Goal: Task Accomplishment & Management: Manage account settings

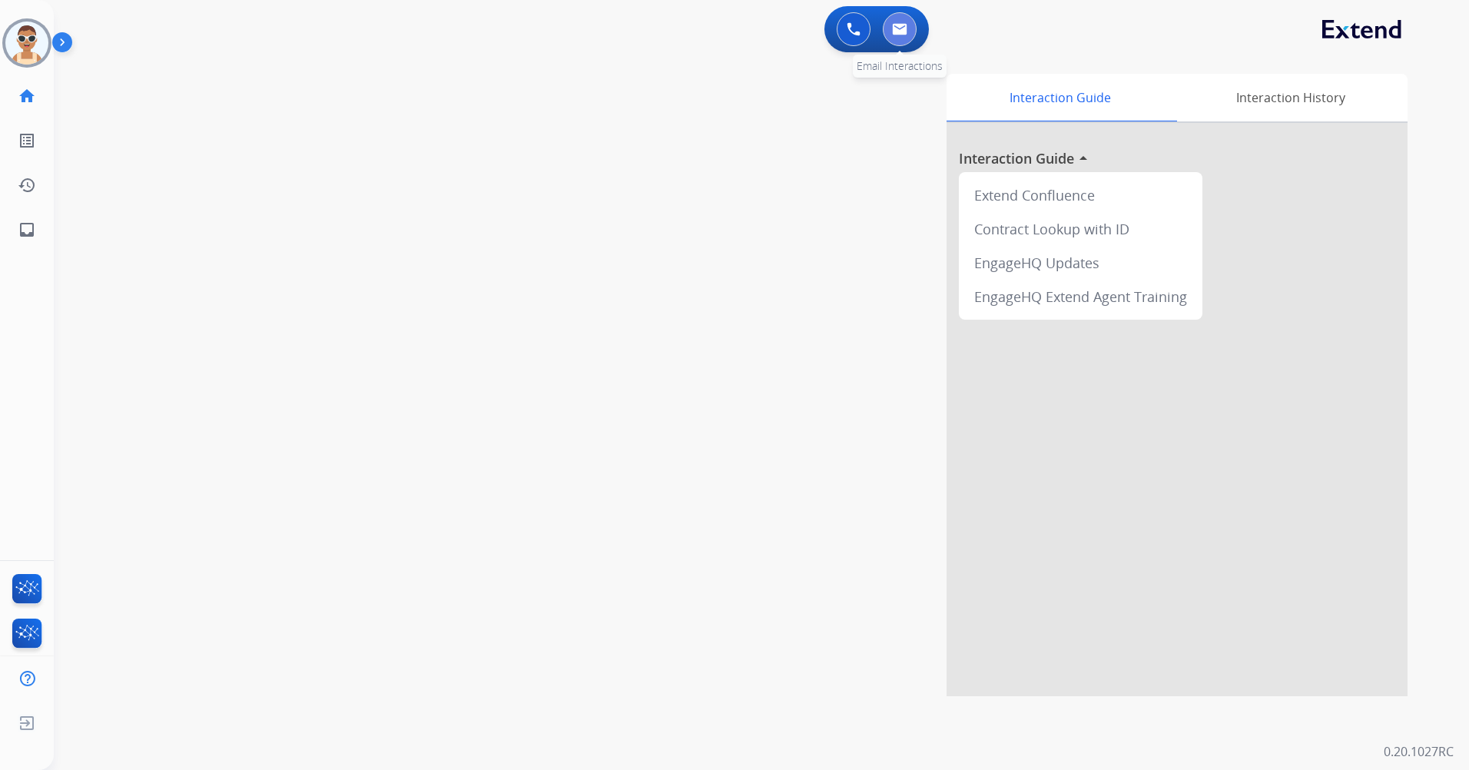
click at [902, 26] on img at bounding box center [899, 29] width 15 height 12
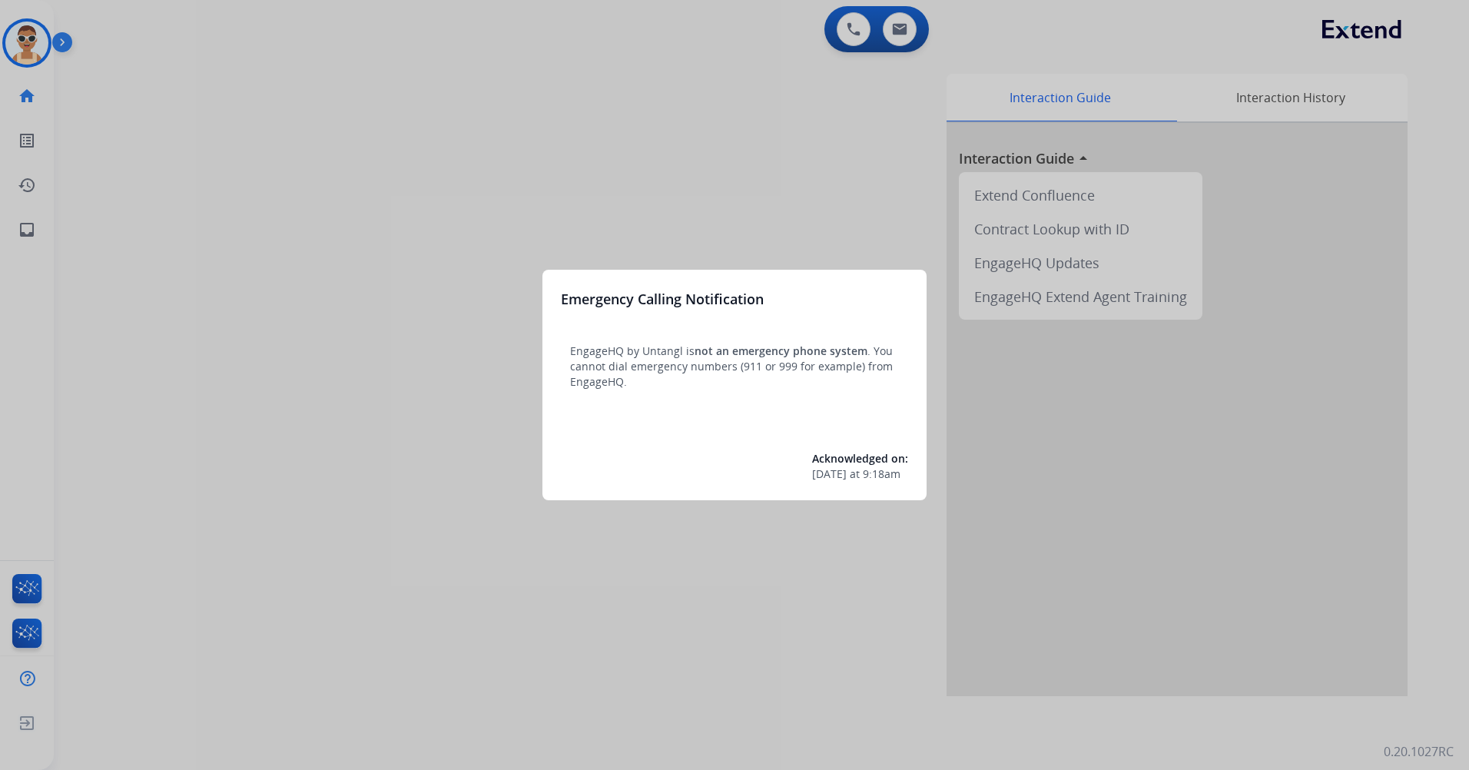
click at [421, 309] on div at bounding box center [734, 385] width 1469 height 770
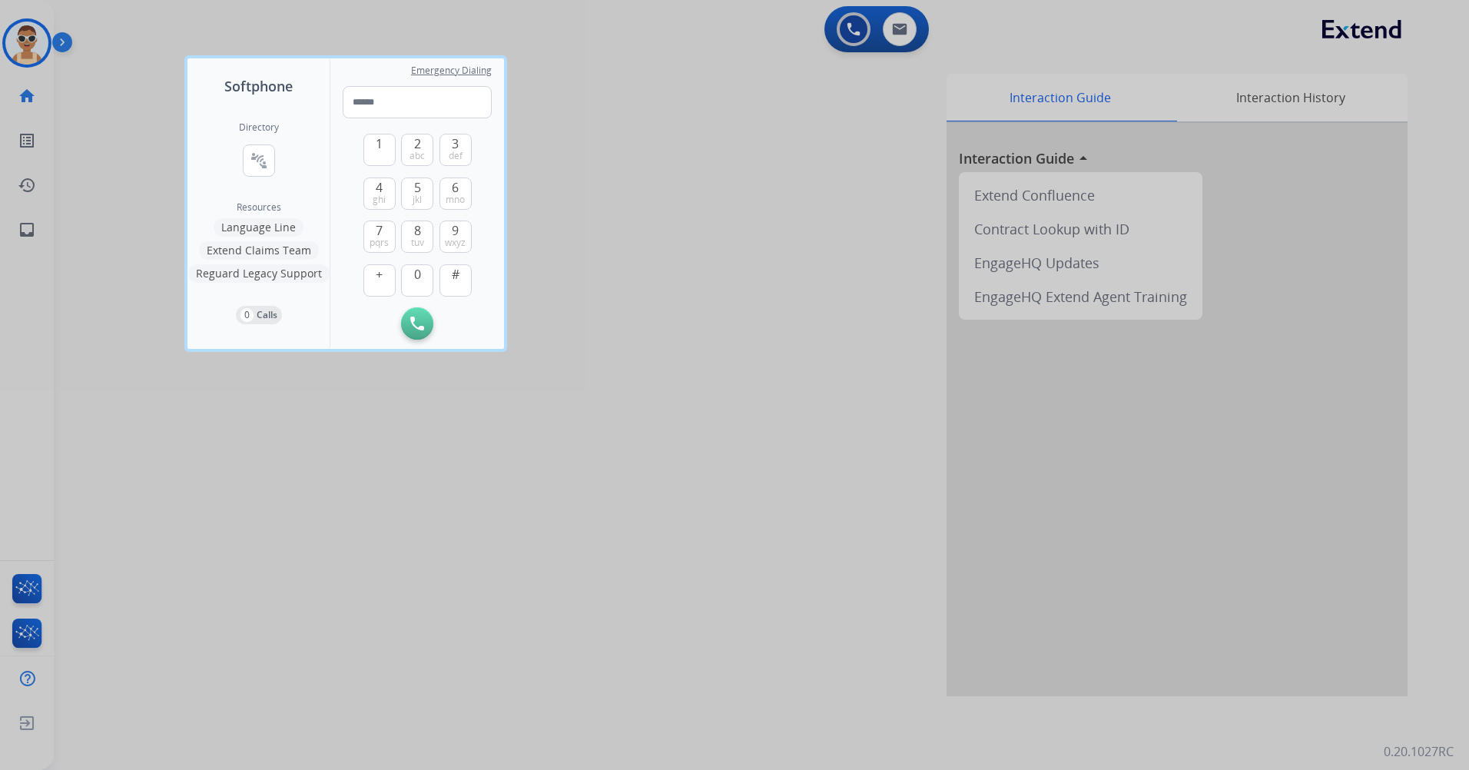
click at [471, 503] on div at bounding box center [734, 385] width 1469 height 770
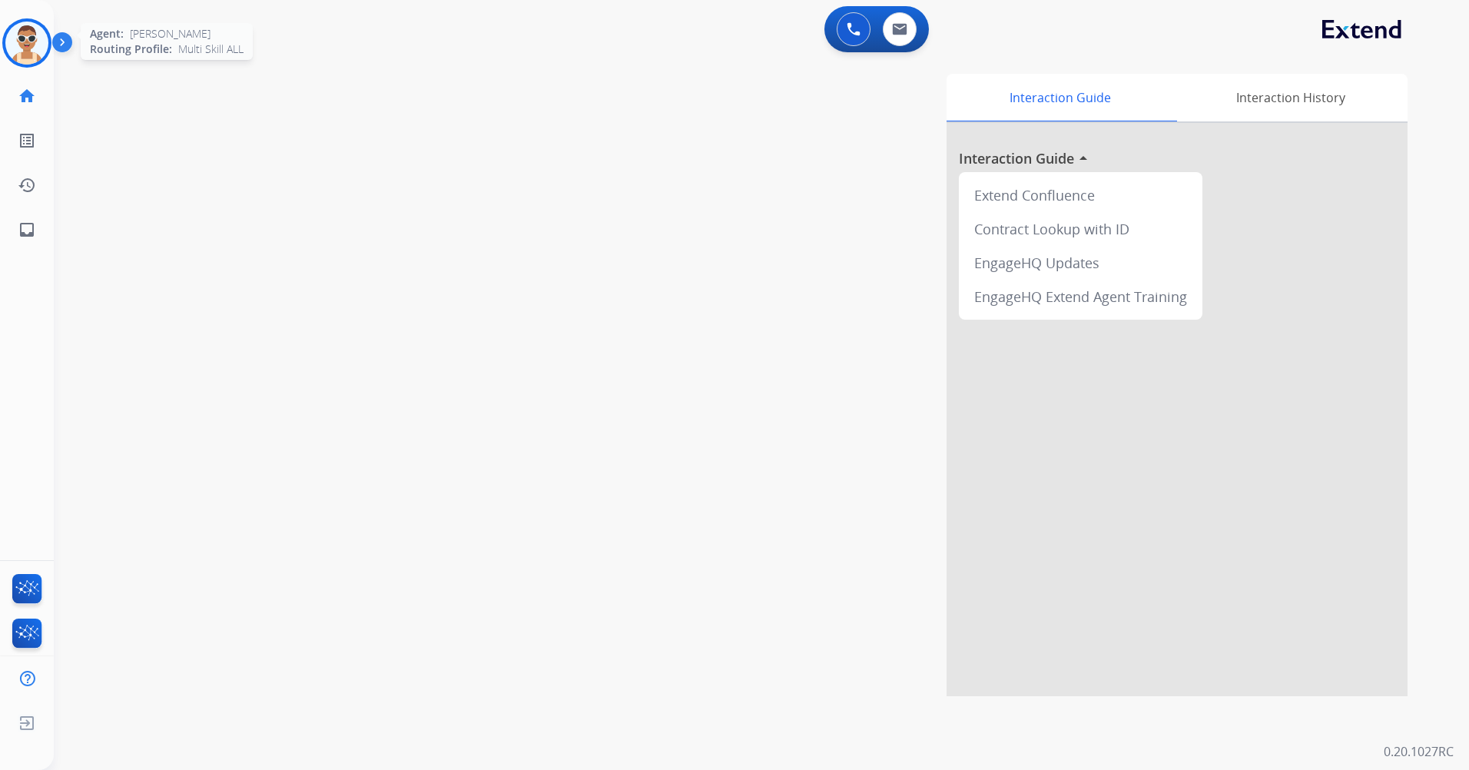
click at [33, 33] on img at bounding box center [26, 43] width 43 height 43
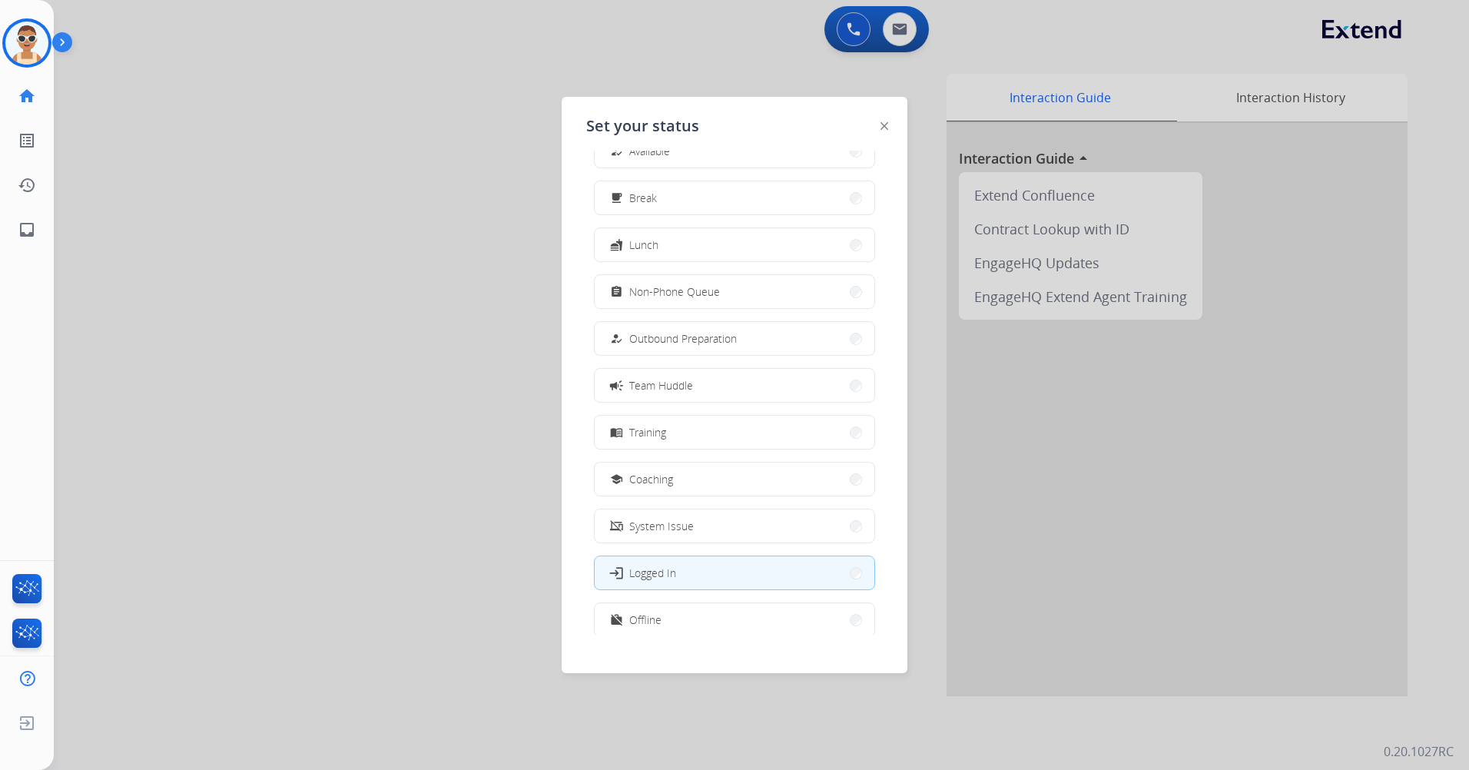
scroll to position [51, 0]
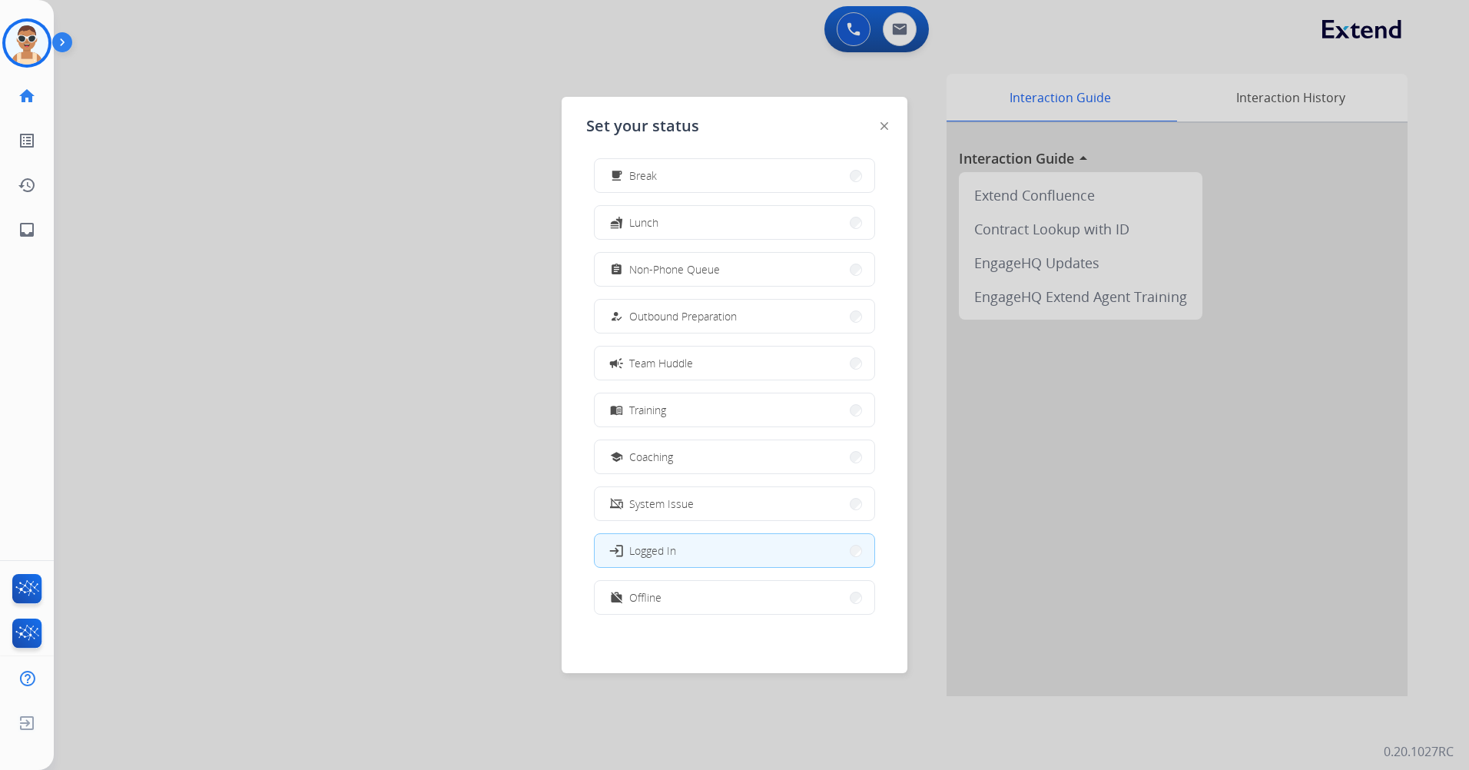
drag, startPoint x: 705, startPoint y: 590, endPoint x: 705, endPoint y: 578, distance: 12.3
click at [703, 590] on button "work_off Offline" at bounding box center [735, 597] width 280 height 33
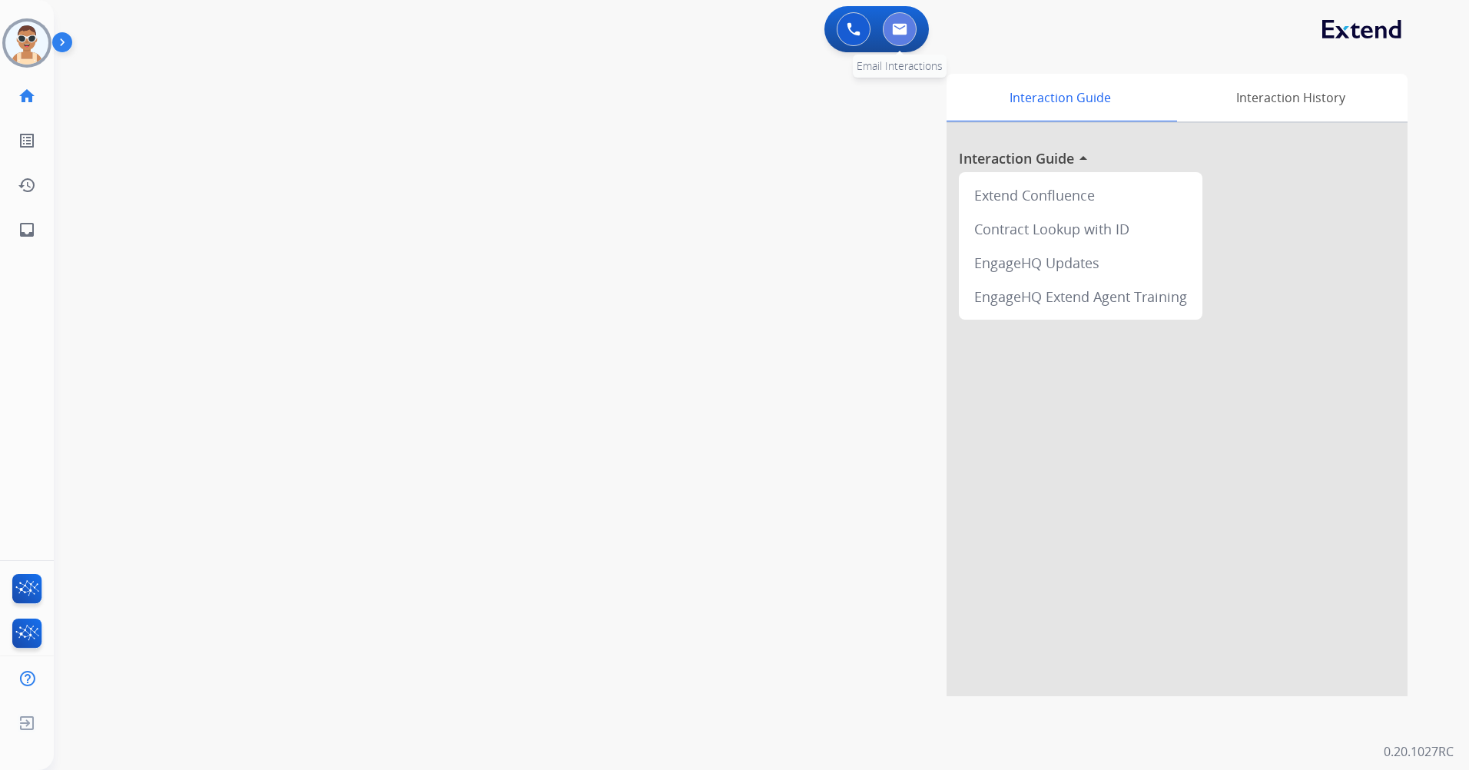
click at [903, 22] on button at bounding box center [900, 29] width 34 height 34
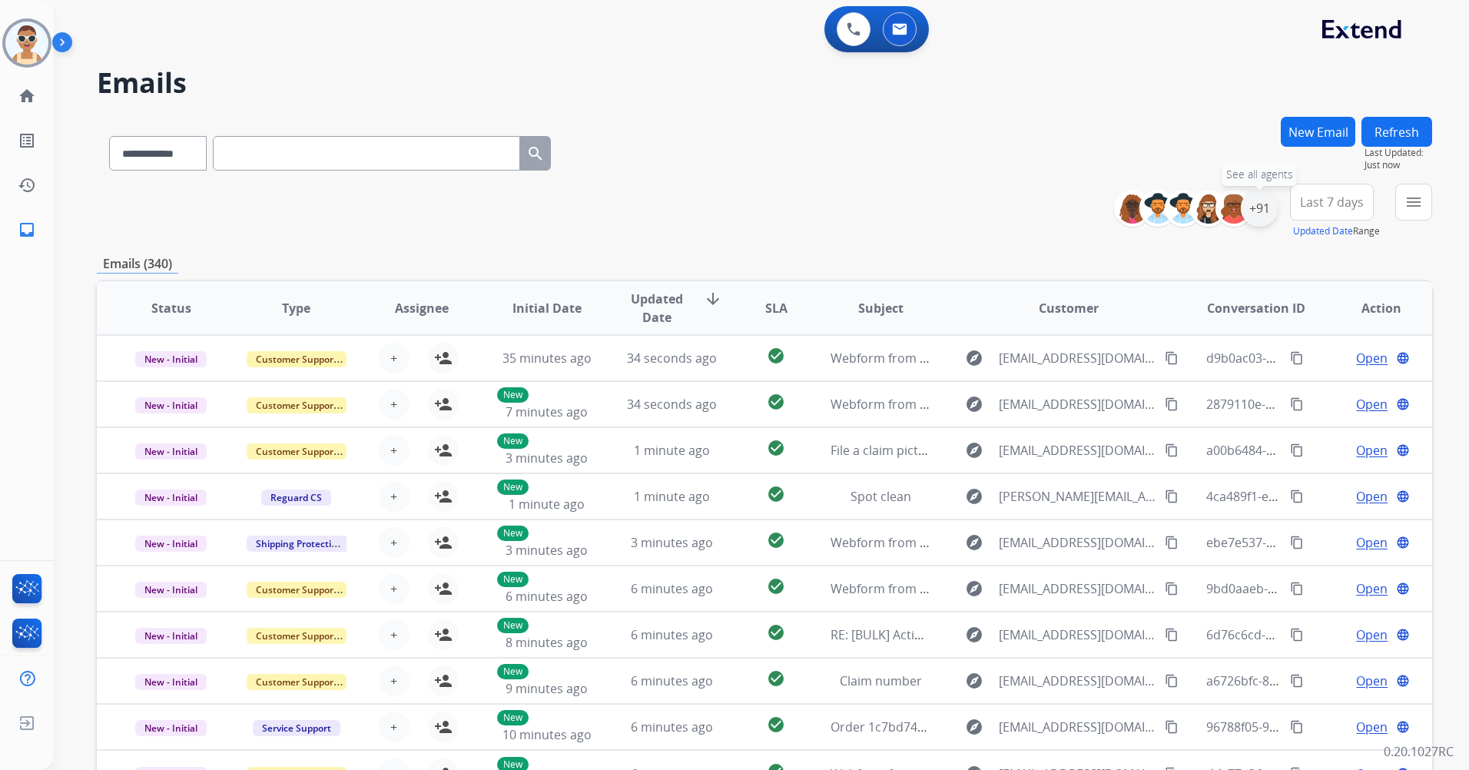
click at [1263, 205] on div "+91" at bounding box center [1259, 208] width 37 height 37
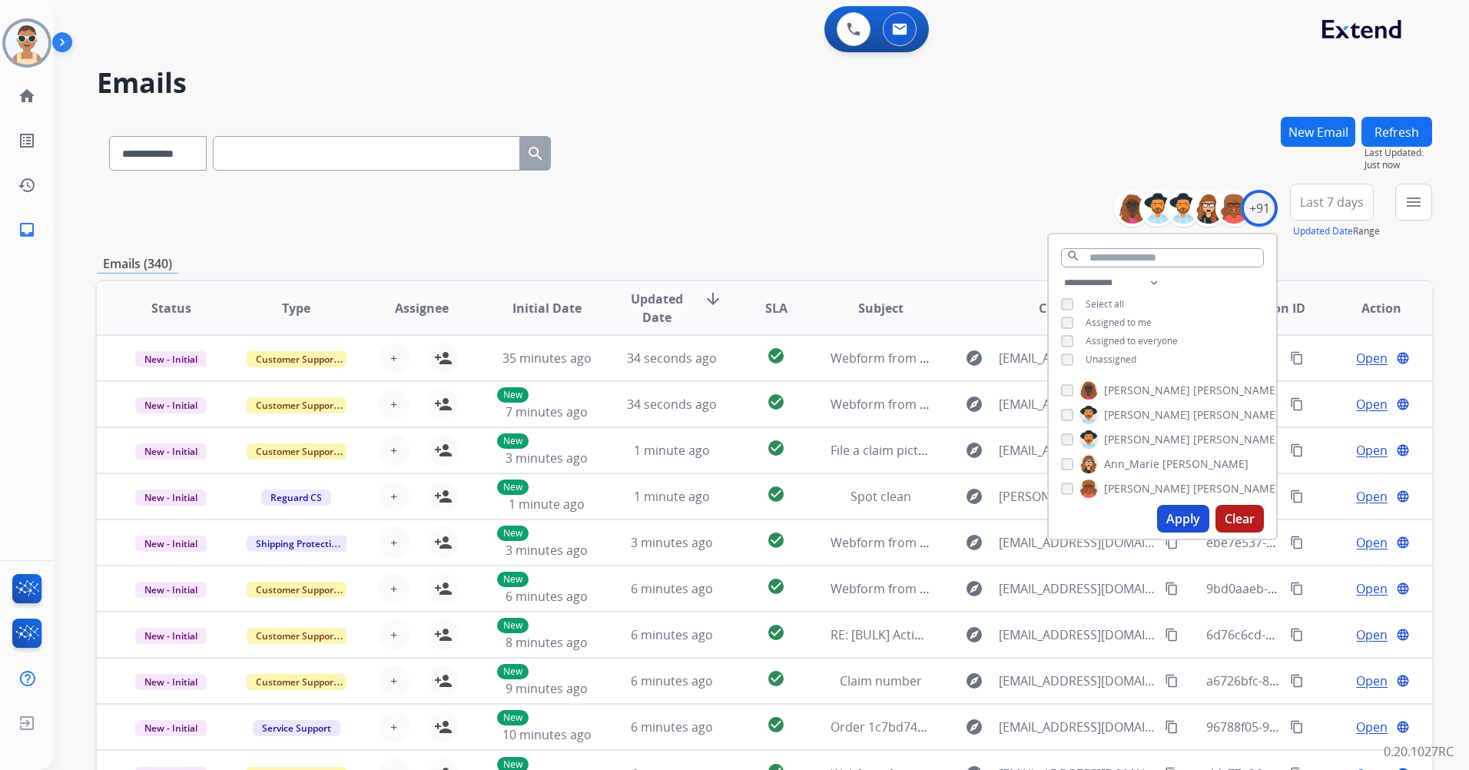
drag, startPoint x: 1099, startPoint y: 353, endPoint x: 1104, endPoint y: 346, distance: 8.3
click at [1100, 353] on span "Unassigned" at bounding box center [1111, 359] width 51 height 13
drag, startPoint x: 1113, startPoint y: 322, endPoint x: 1203, endPoint y: 287, distance: 97.1
click at [1114, 322] on span "Assigned to me" at bounding box center [1119, 322] width 66 height 13
click at [1206, 253] on input "text" at bounding box center [1162, 257] width 203 height 19
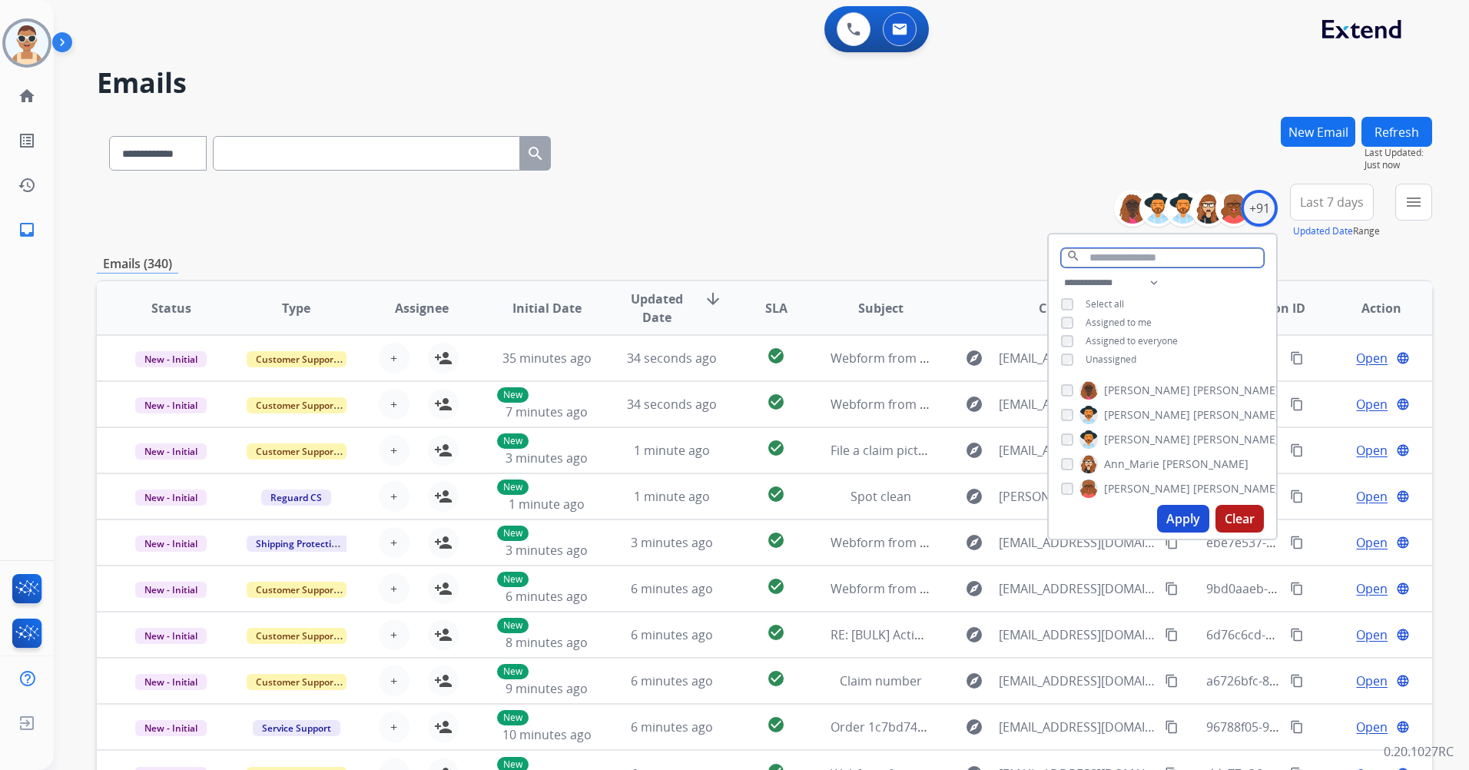
click at [1140, 257] on input "text" at bounding box center [1162, 257] width 203 height 19
click at [1154, 287] on select "**********" at bounding box center [1114, 283] width 106 height 18
select select "**********"
click at [1061, 274] on select "**********" at bounding box center [1114, 283] width 106 height 18
click at [1146, 320] on span "Assigned to everyone" at bounding box center [1132, 322] width 92 height 13
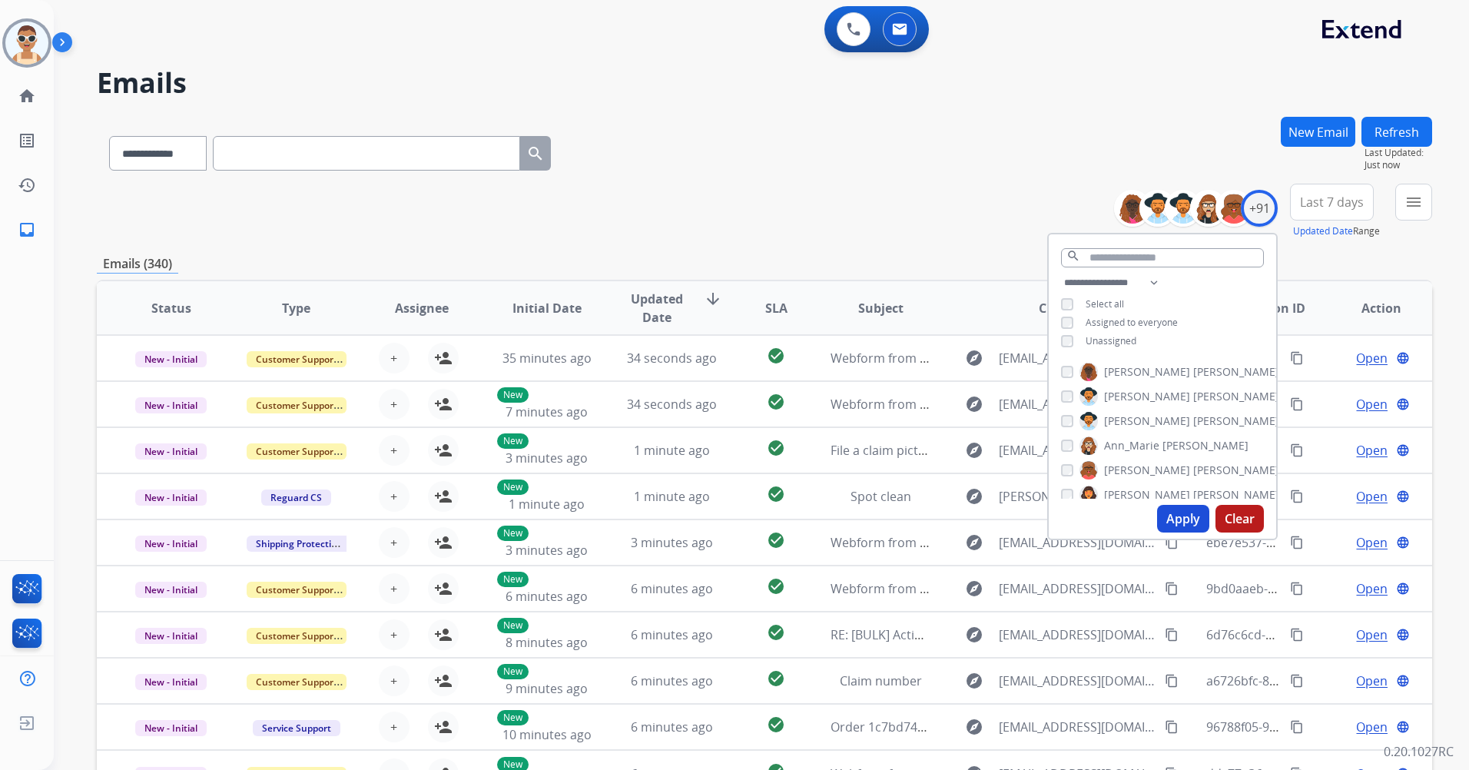
click at [1185, 521] on button "Apply" at bounding box center [1183, 519] width 52 height 28
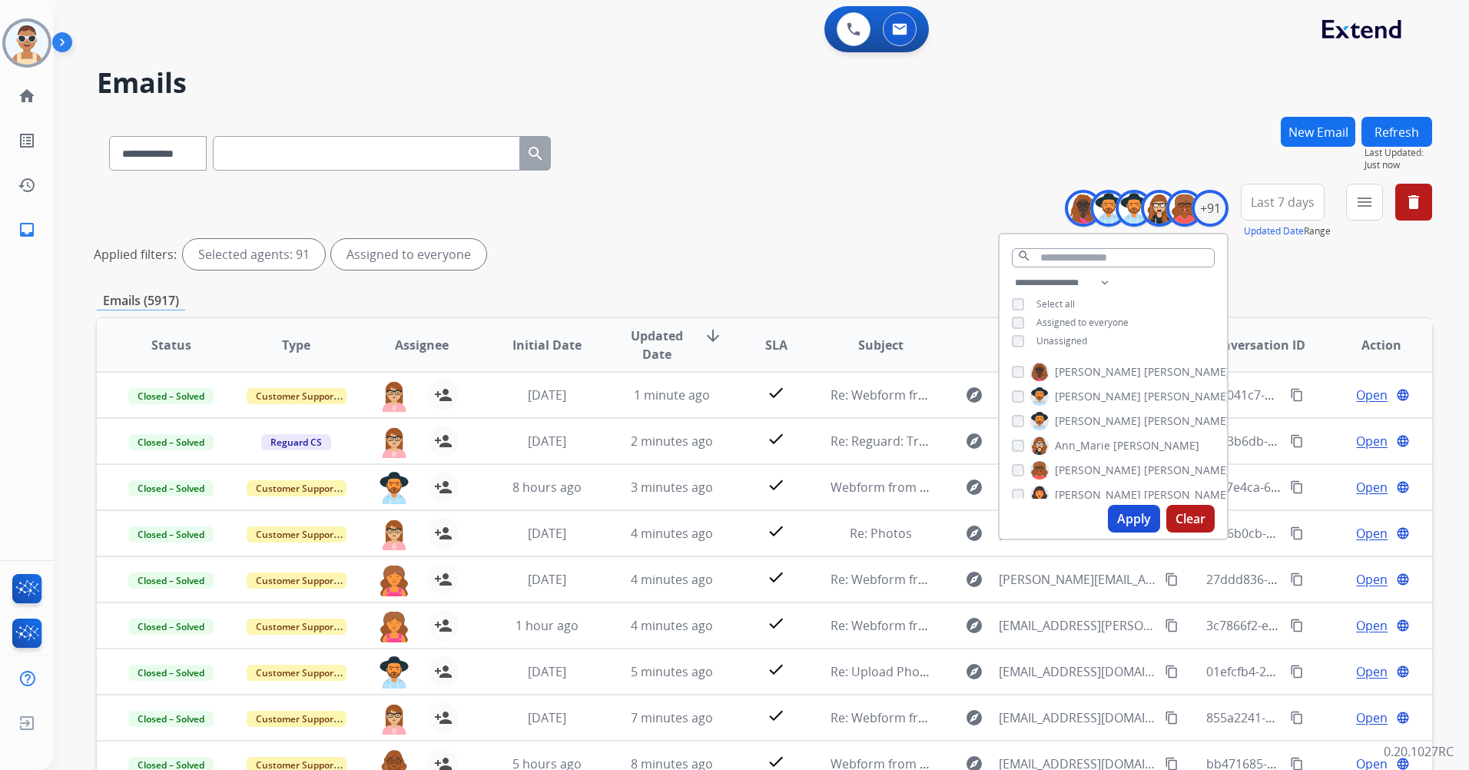
click at [1141, 516] on button "Apply" at bounding box center [1134, 519] width 52 height 28
drag, startPoint x: 1123, startPoint y: 525, endPoint x: 1112, endPoint y: 533, distance: 13.2
click at [1123, 525] on button "Apply" at bounding box center [1134, 519] width 52 height 28
click at [1266, 201] on span "Last 7 days" at bounding box center [1283, 202] width 64 height 6
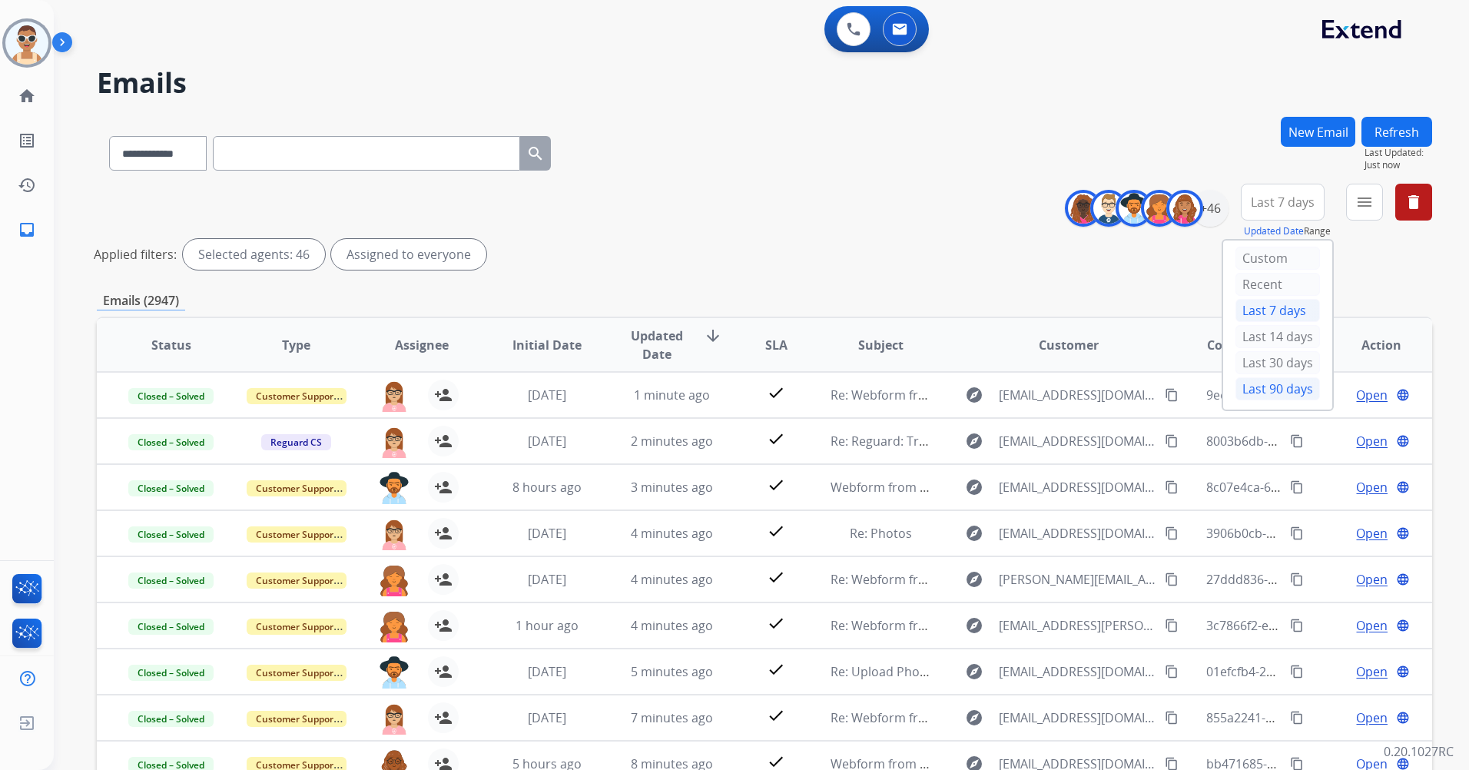
click at [1250, 388] on div "Last 90 days" at bounding box center [1278, 388] width 85 height 23
click at [1369, 198] on mat-icon "menu" at bounding box center [1365, 202] width 18 height 18
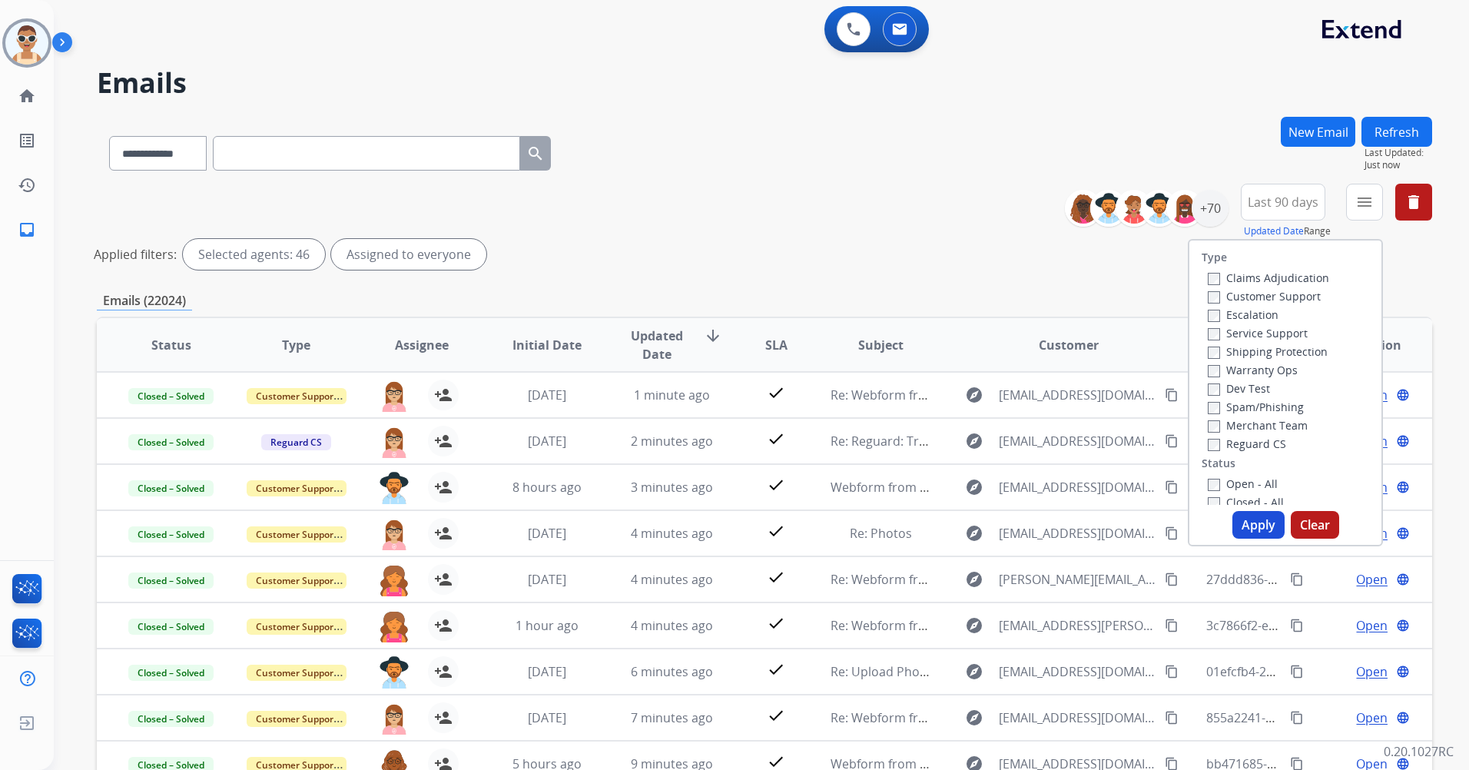
click at [1286, 297] on label "Customer Support" at bounding box center [1264, 296] width 113 height 15
click at [1291, 350] on label "Shipping Protection" at bounding box center [1268, 351] width 120 height 15
click at [1260, 434] on div "Claims Adjudication Customer Support Escalation Service Support Shipping Protec…" at bounding box center [1266, 360] width 128 height 184
click at [1329, 410] on div "Type Claims Adjudication Customer Support Escalation Service Support Shipping P…" at bounding box center [1286, 373] width 192 height 264
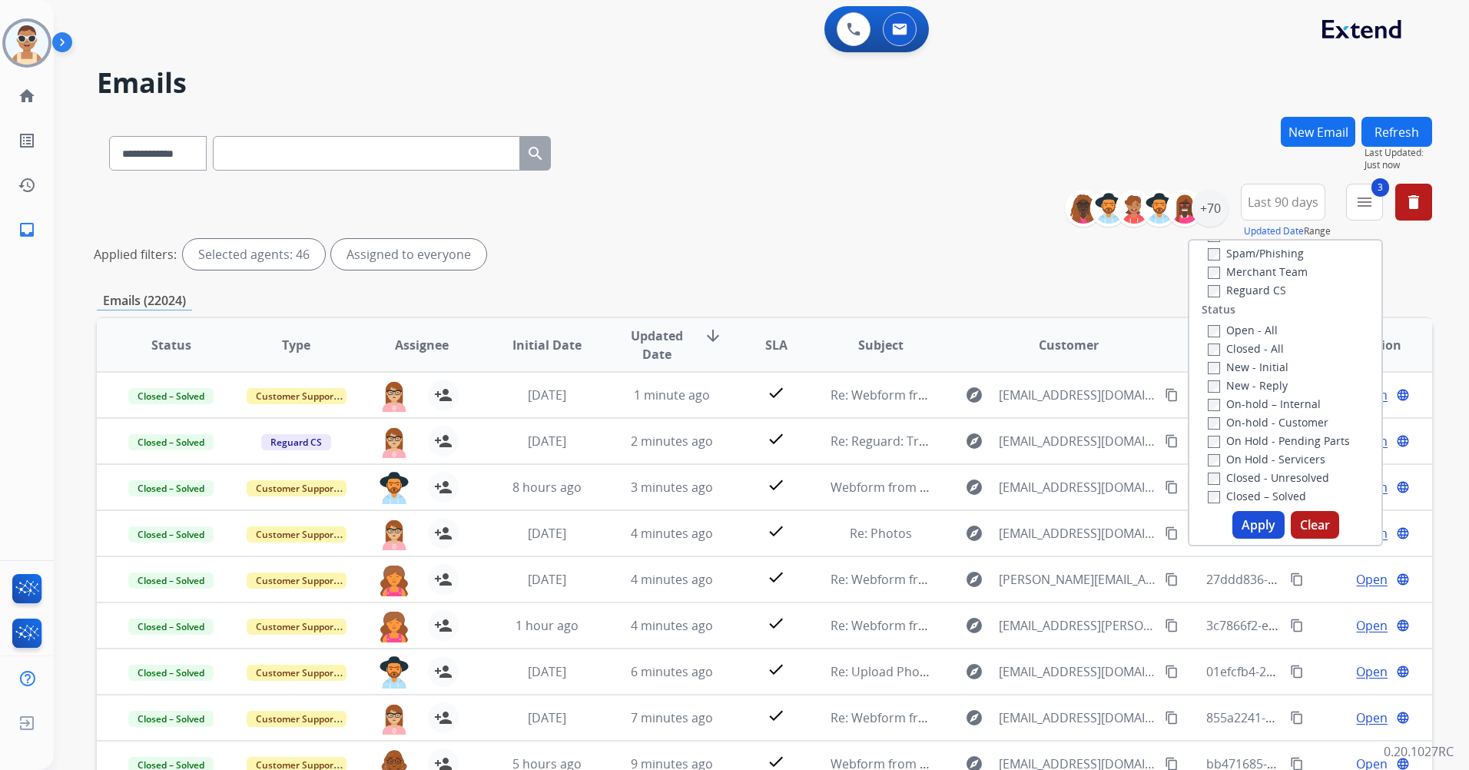
click at [1267, 388] on label "New - Reply" at bounding box center [1248, 385] width 80 height 15
drag, startPoint x: 1256, startPoint y: 526, endPoint x: 1244, endPoint y: 526, distance: 11.6
click at [1254, 527] on button "Apply" at bounding box center [1259, 525] width 52 height 28
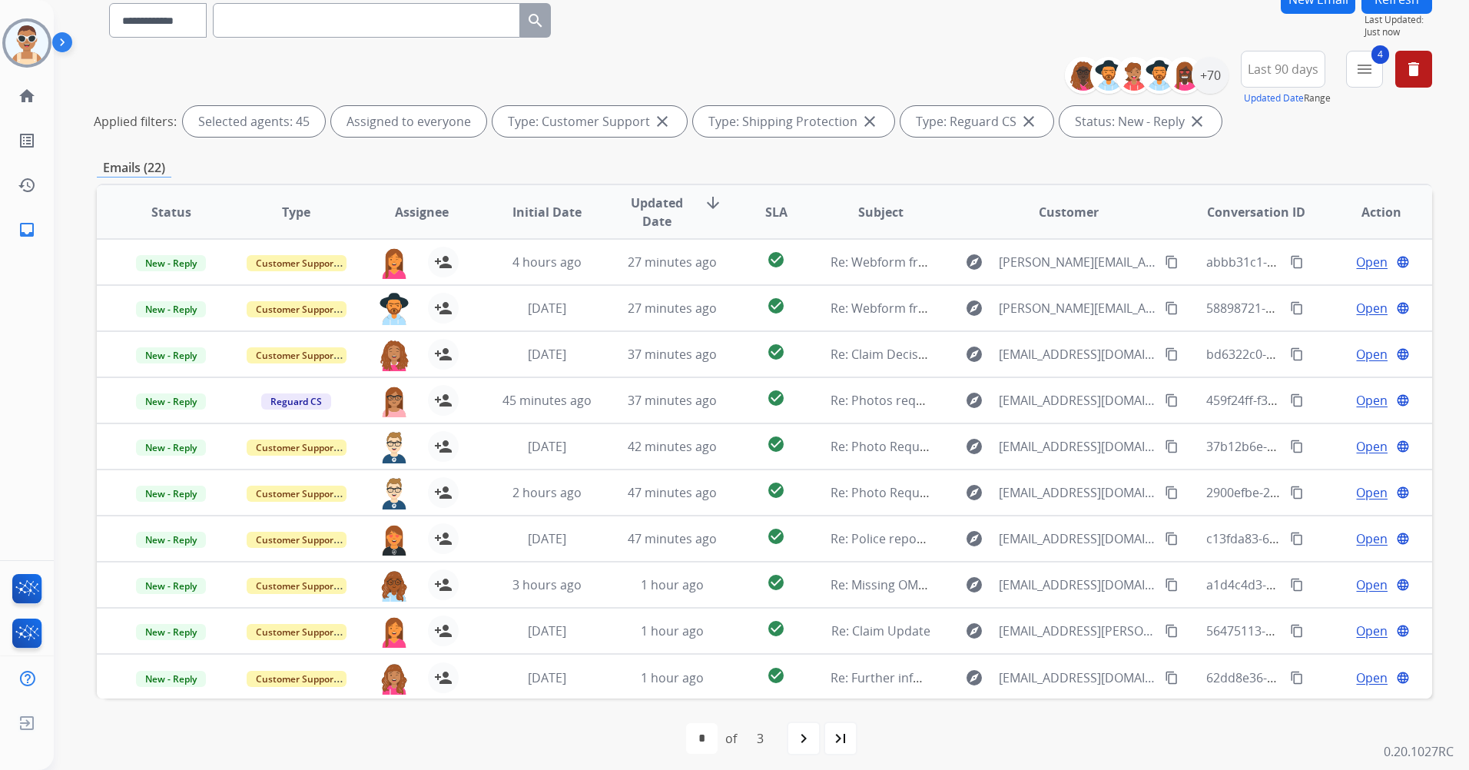
scroll to position [141, 0]
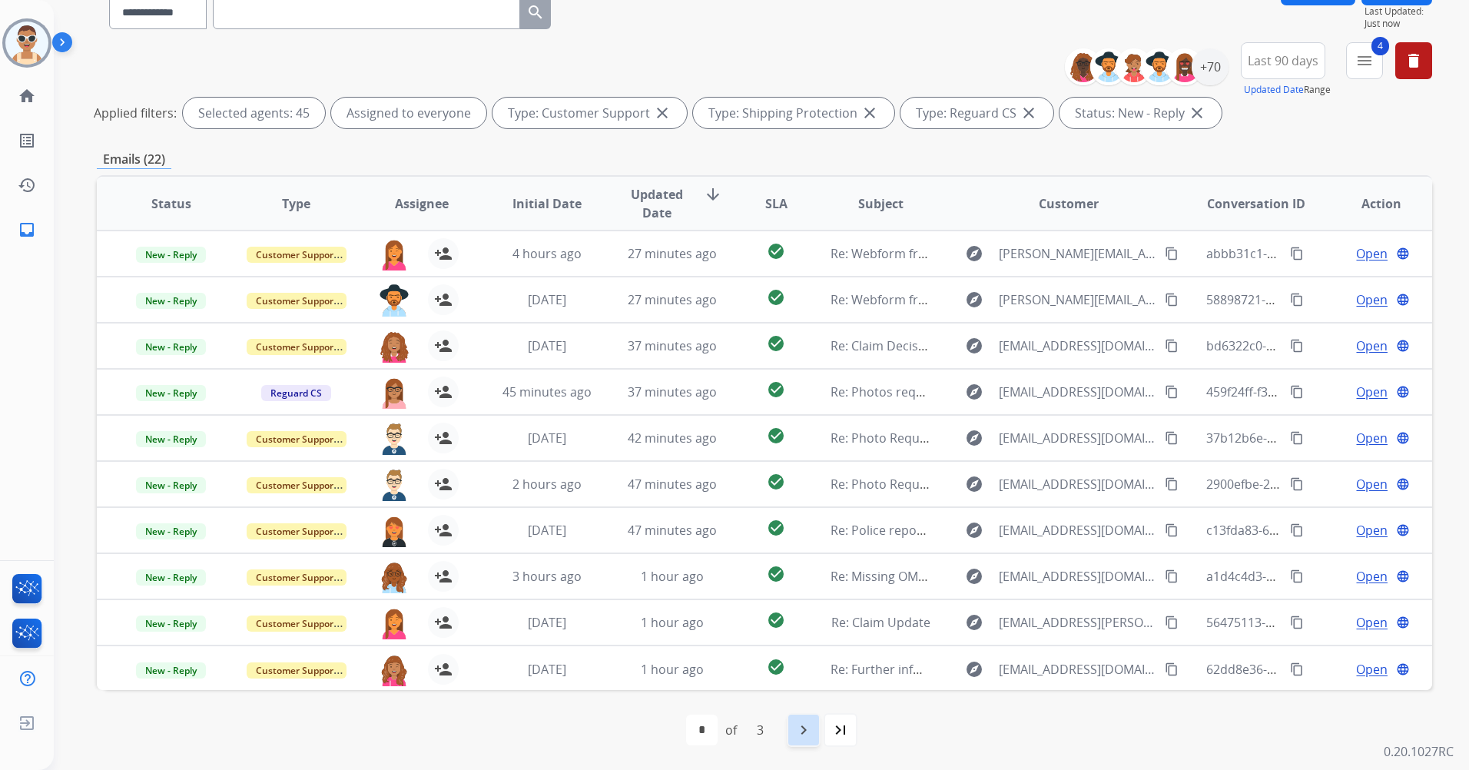
click at [790, 729] on div "navigate_next" at bounding box center [804, 730] width 34 height 34
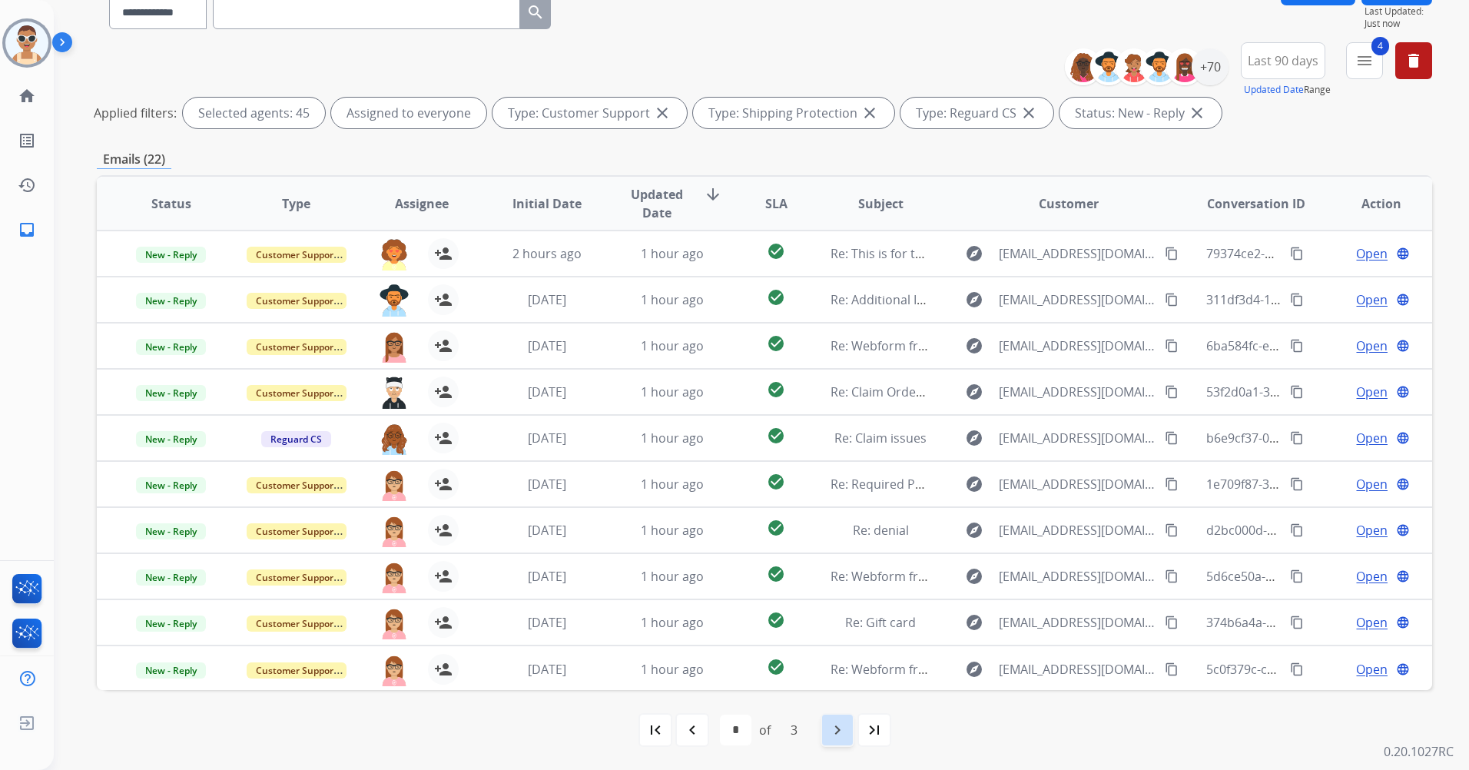
click at [844, 722] on mat-icon "navigate_next" at bounding box center [837, 730] width 18 height 18
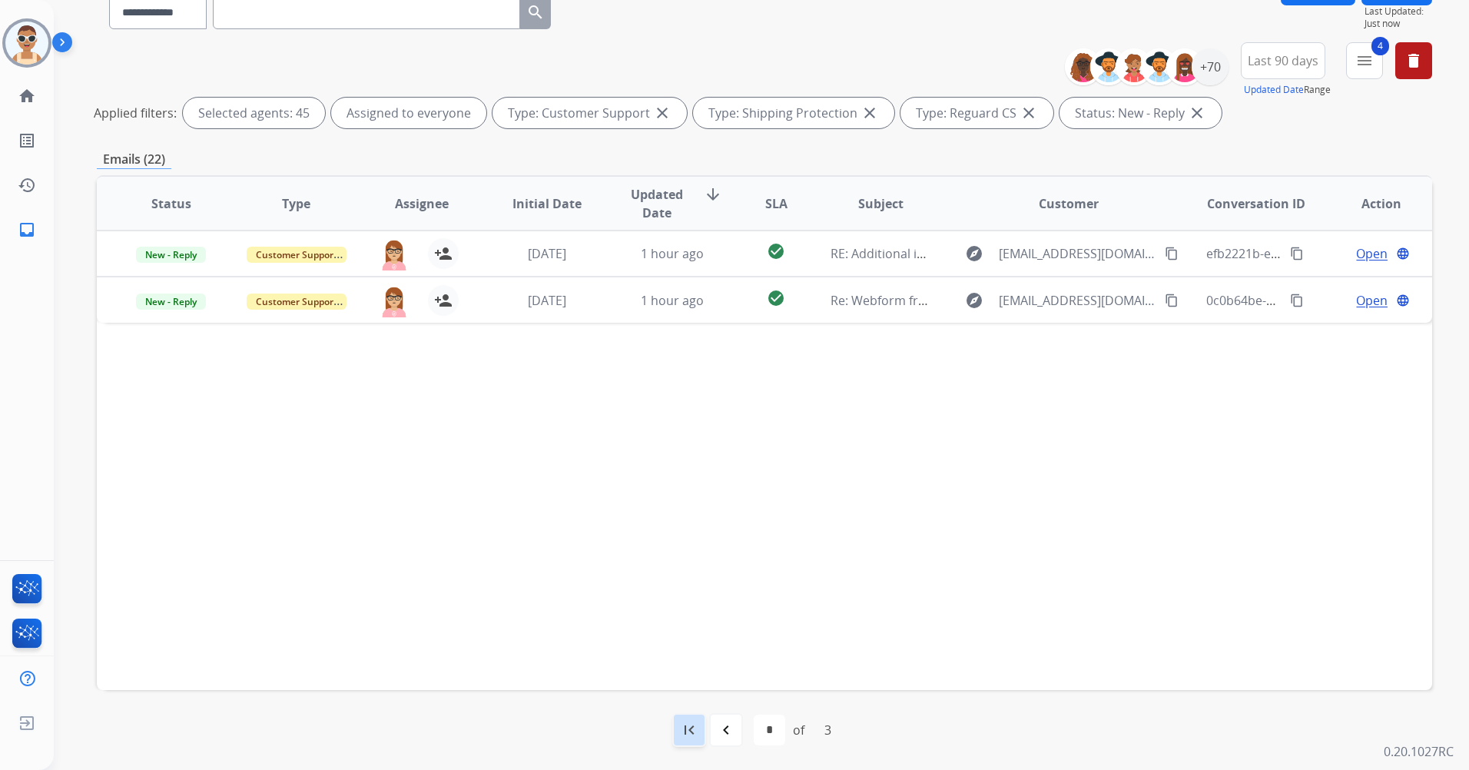
click at [694, 716] on div "first_page" at bounding box center [689, 730] width 34 height 34
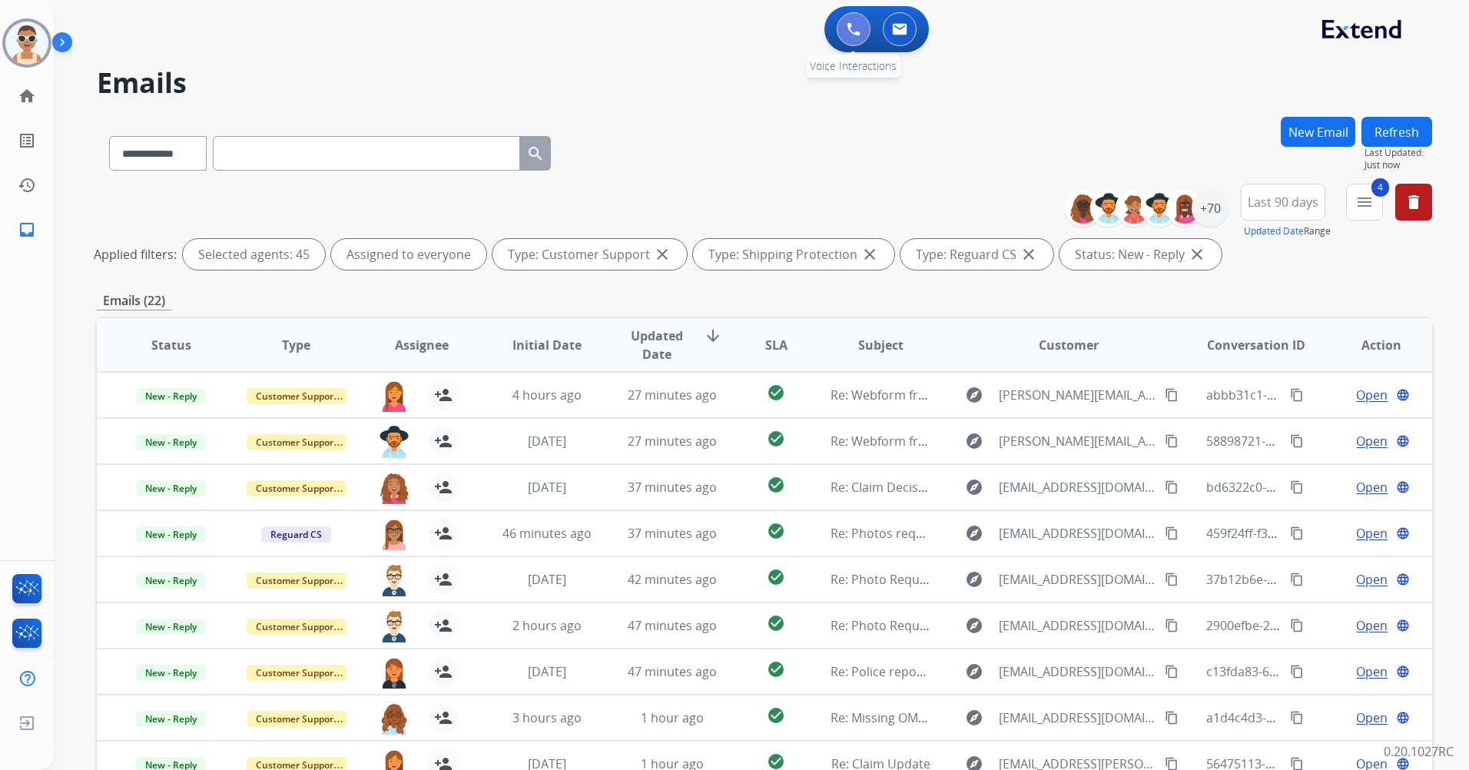
click at [853, 22] on img at bounding box center [854, 29] width 14 height 14
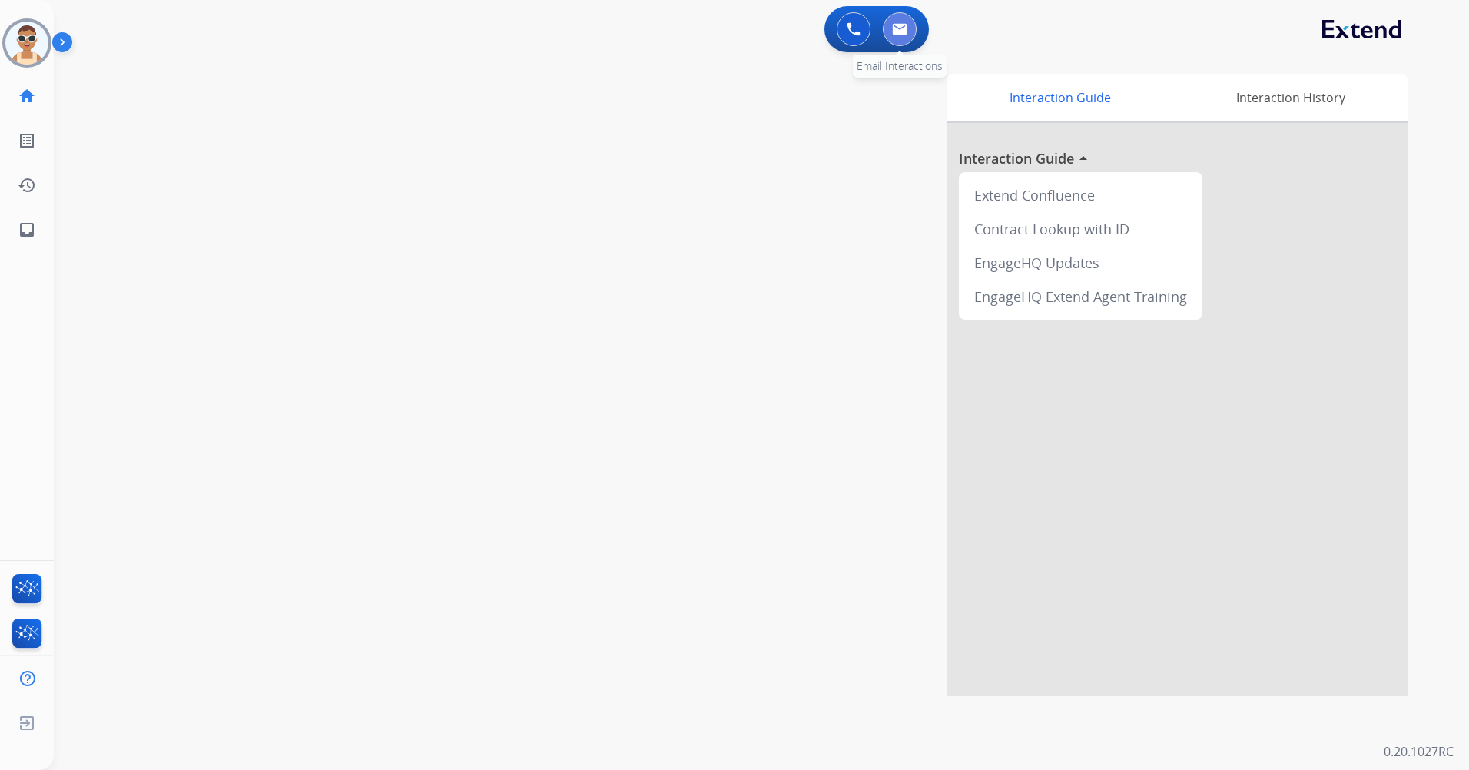
click at [908, 36] on button at bounding box center [900, 29] width 34 height 34
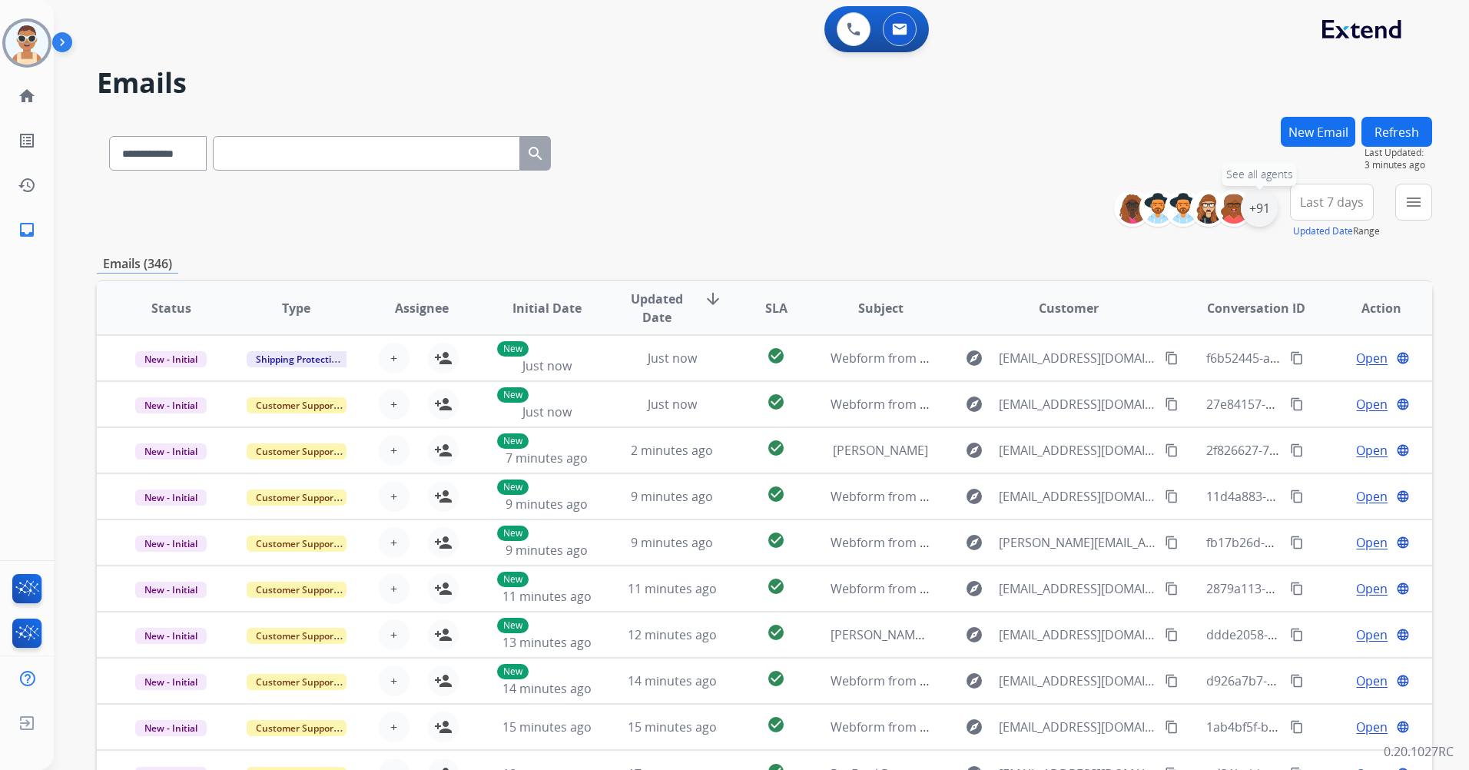
click at [1248, 217] on div "+91" at bounding box center [1259, 208] width 37 height 37
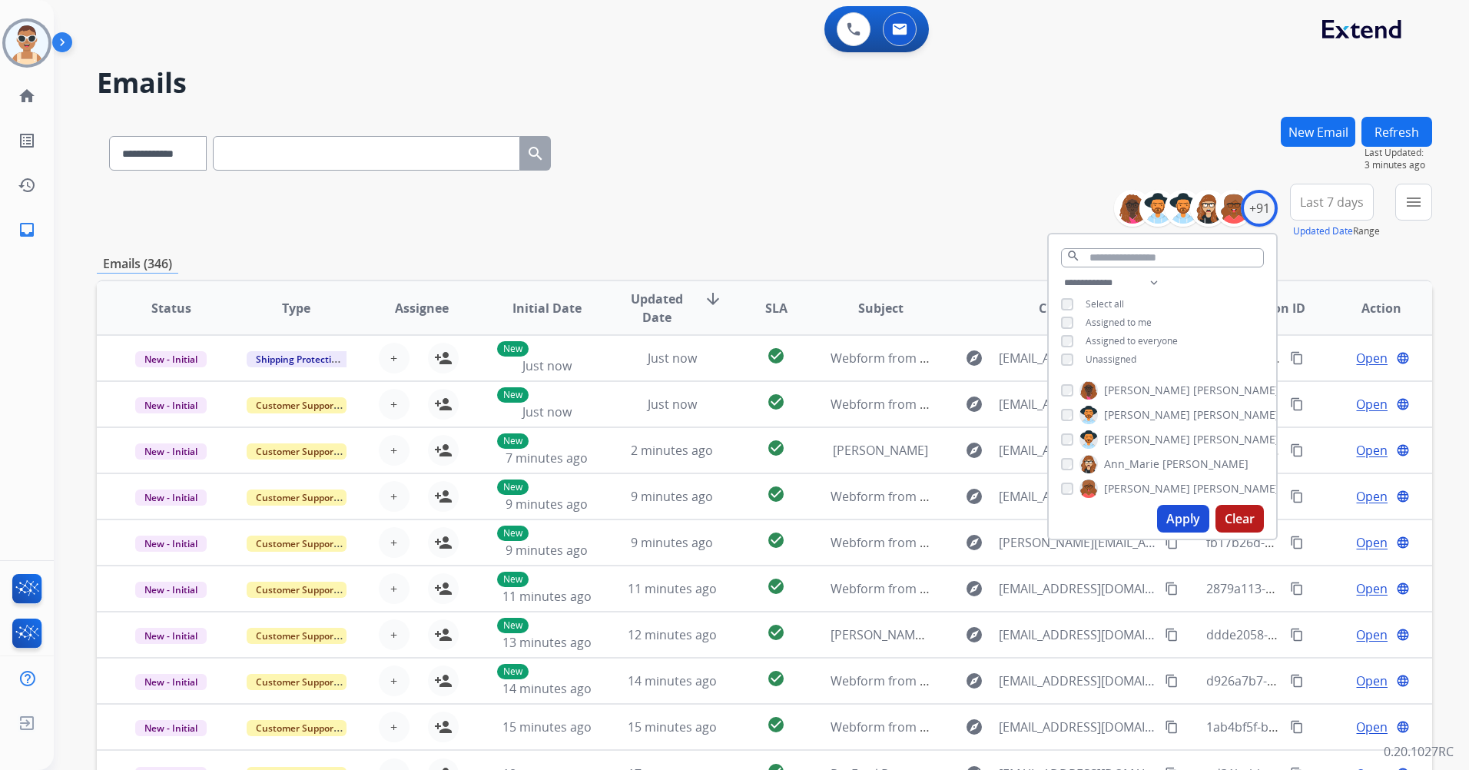
click at [1126, 321] on span "Assigned to me" at bounding box center [1119, 322] width 66 height 13
click at [1180, 521] on button "Apply" at bounding box center [1183, 519] width 52 height 28
click at [1328, 204] on span "Last 7 days" at bounding box center [1332, 202] width 64 height 6
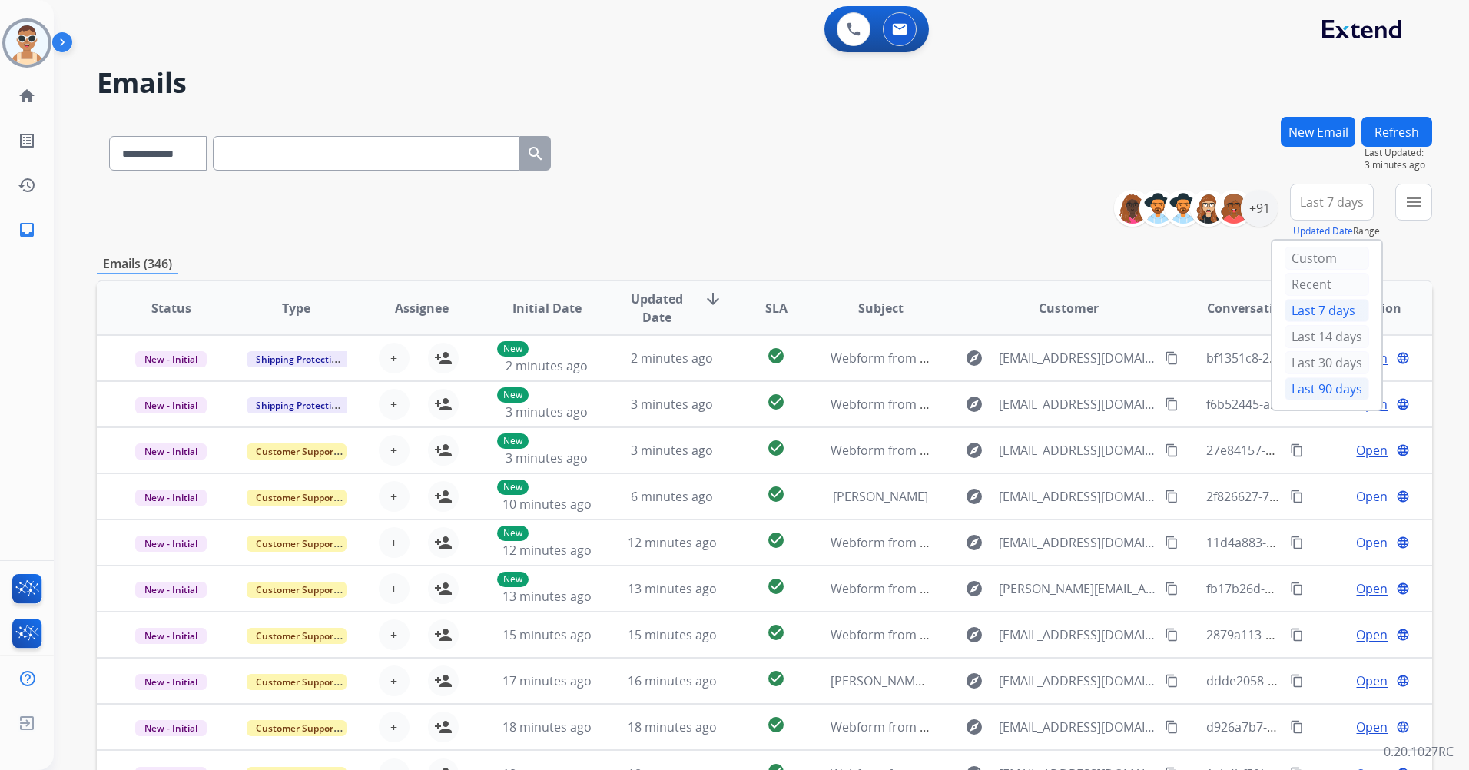
click at [1336, 395] on div "Last 90 days" at bounding box center [1327, 388] width 85 height 23
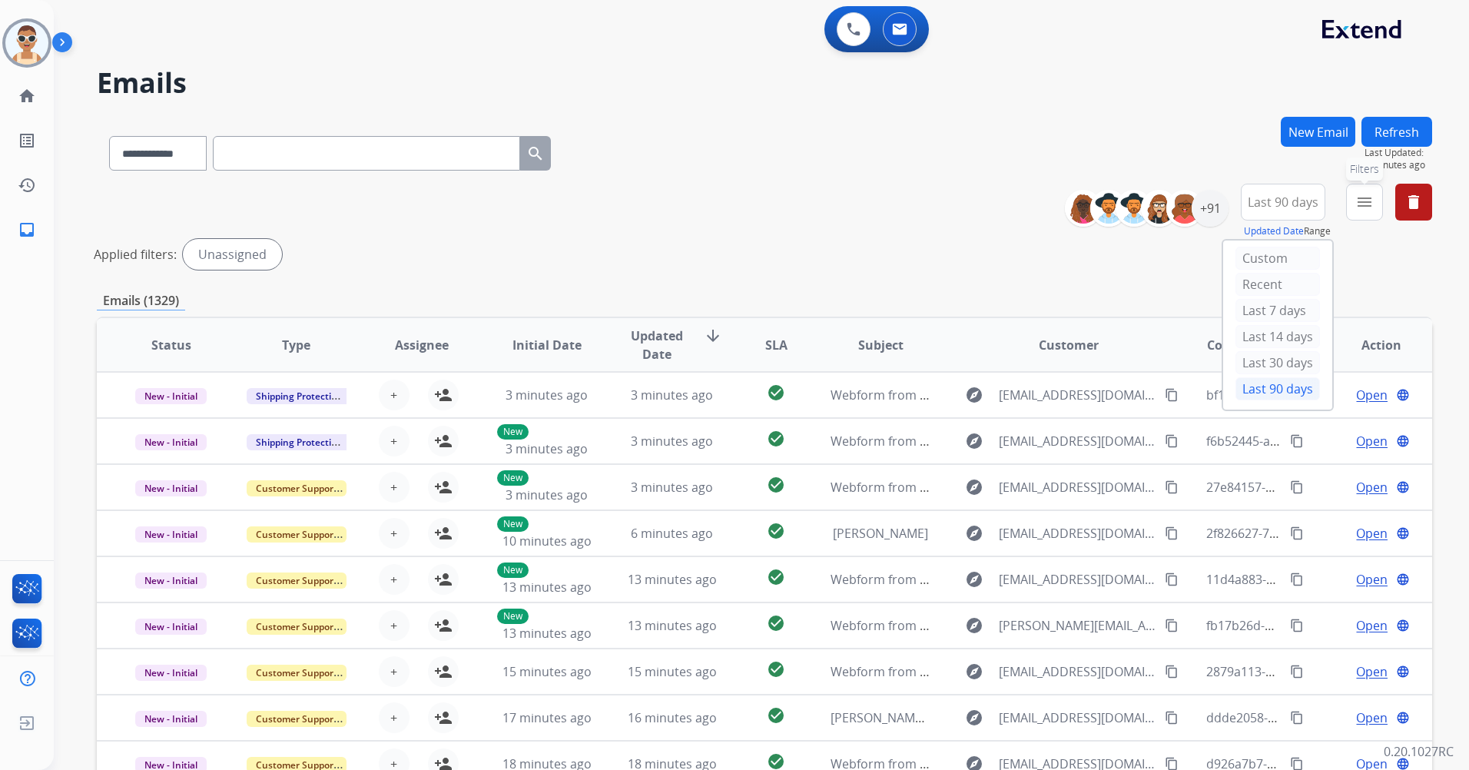
click at [1355, 206] on button "menu Filters" at bounding box center [1364, 202] width 37 height 37
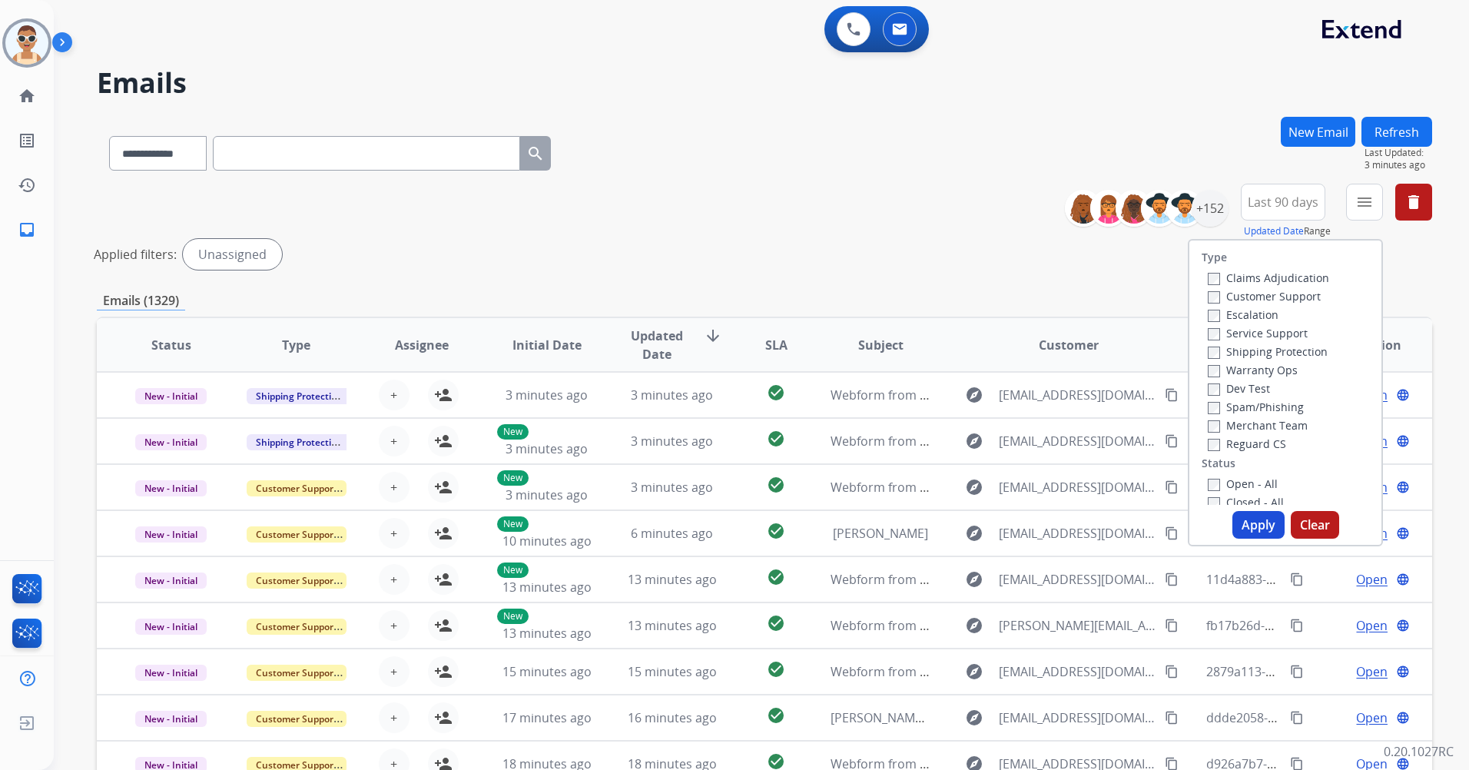
click at [1303, 297] on label "Customer Support" at bounding box center [1264, 296] width 113 height 15
click at [1303, 352] on label "Shipping Protection" at bounding box center [1268, 351] width 120 height 15
click at [1259, 442] on label "Reguard CS" at bounding box center [1247, 444] width 78 height 15
click at [1252, 333] on label "Open - All" at bounding box center [1243, 330] width 70 height 15
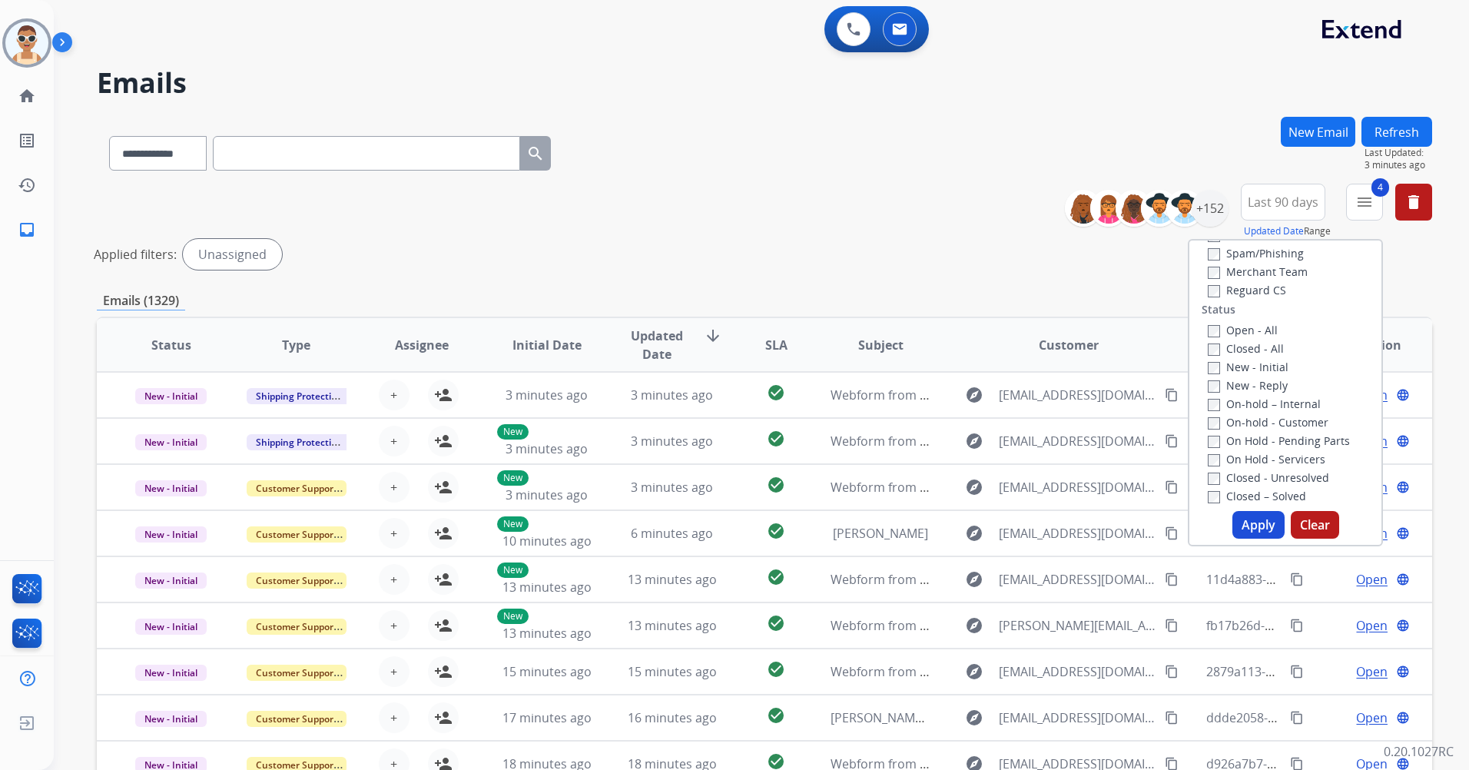
click at [1260, 528] on button "Apply" at bounding box center [1259, 525] width 52 height 28
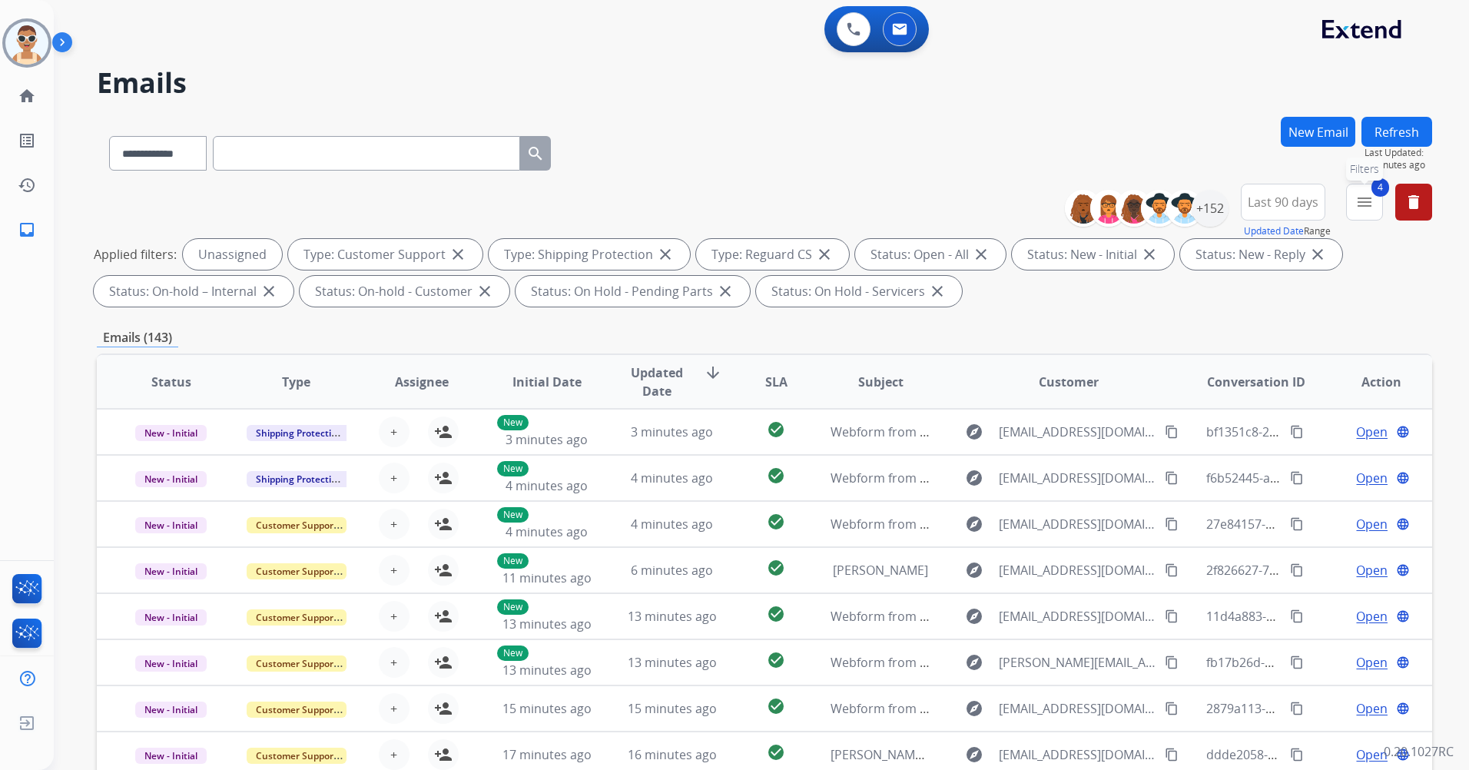
click at [1356, 210] on mat-icon "menu" at bounding box center [1365, 202] width 18 height 18
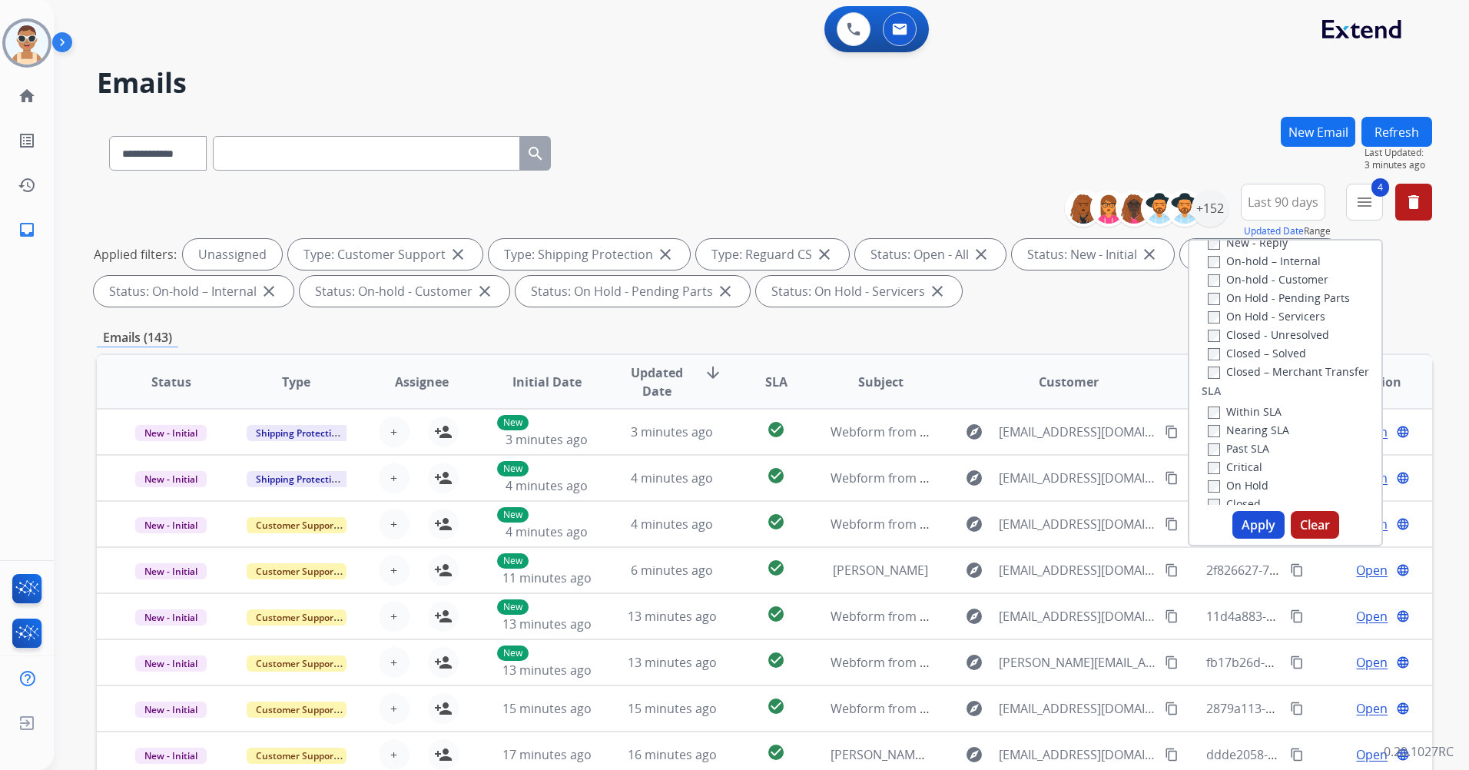
scroll to position [307, 0]
click at [1240, 441] on label "Past SLA" at bounding box center [1238, 437] width 61 height 15
click at [1232, 453] on label "Critical" at bounding box center [1235, 456] width 55 height 15
click at [1240, 526] on button "Apply" at bounding box center [1259, 525] width 52 height 28
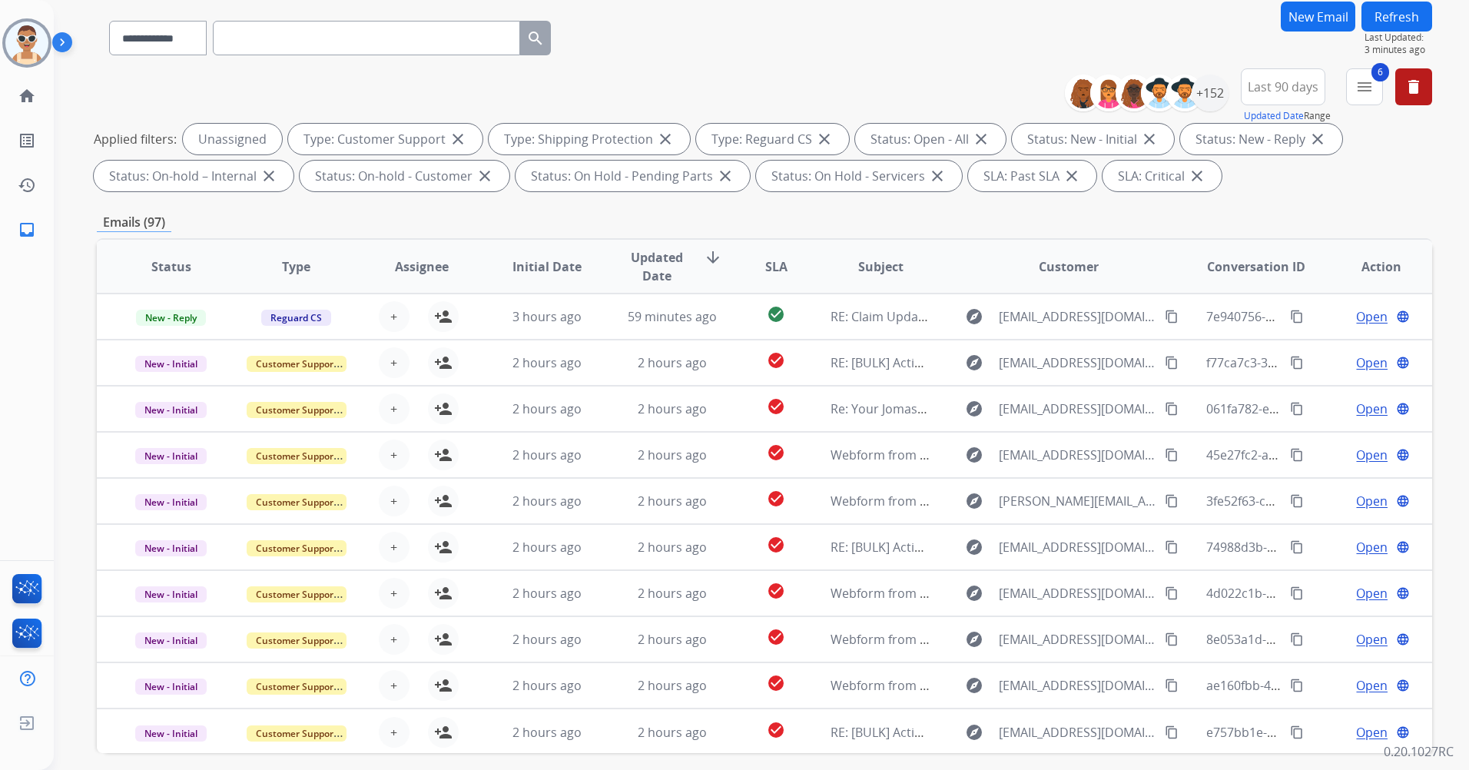
scroll to position [0, 0]
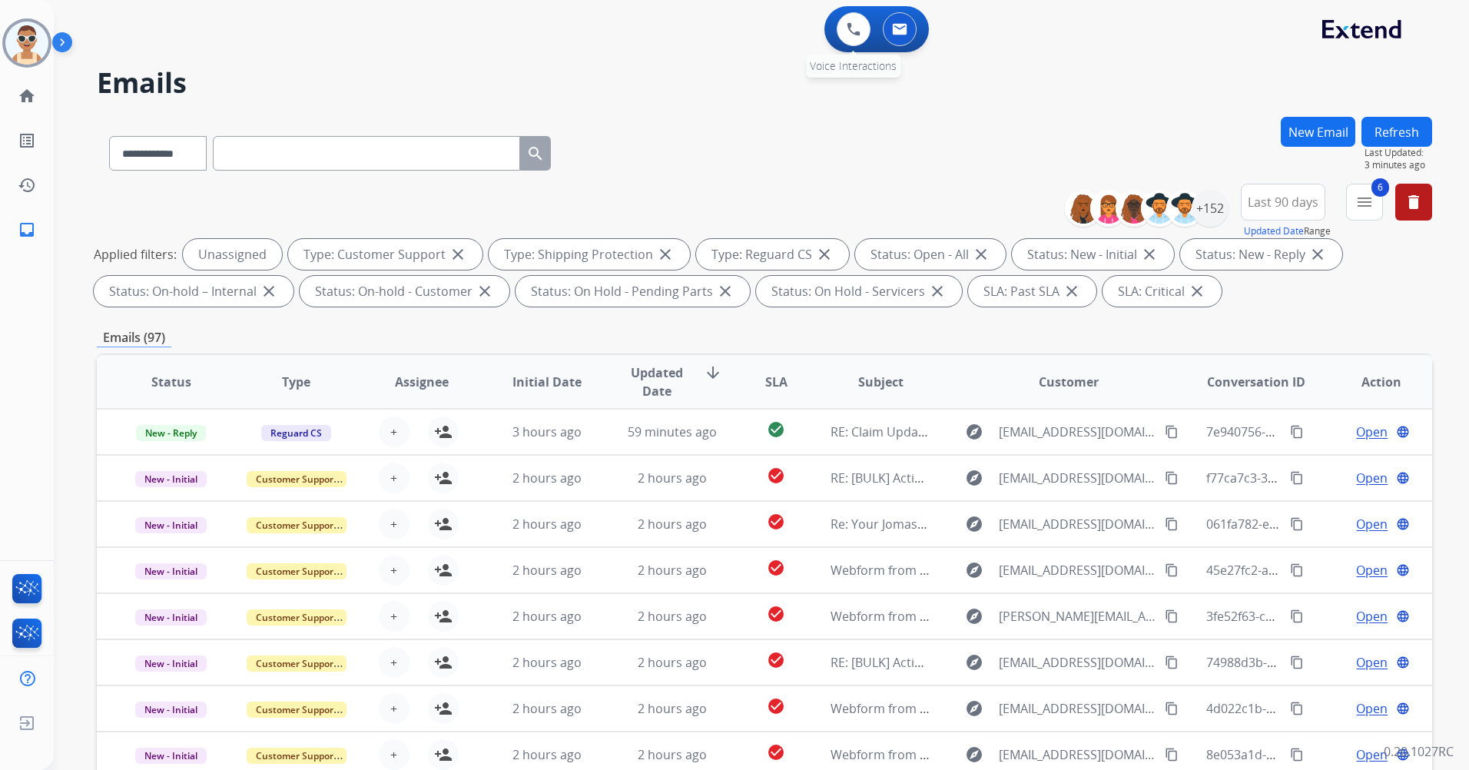
click at [835, 32] on div "0 Voice Interactions" at bounding box center [854, 29] width 46 height 34
click at [848, 35] on img at bounding box center [854, 29] width 14 height 14
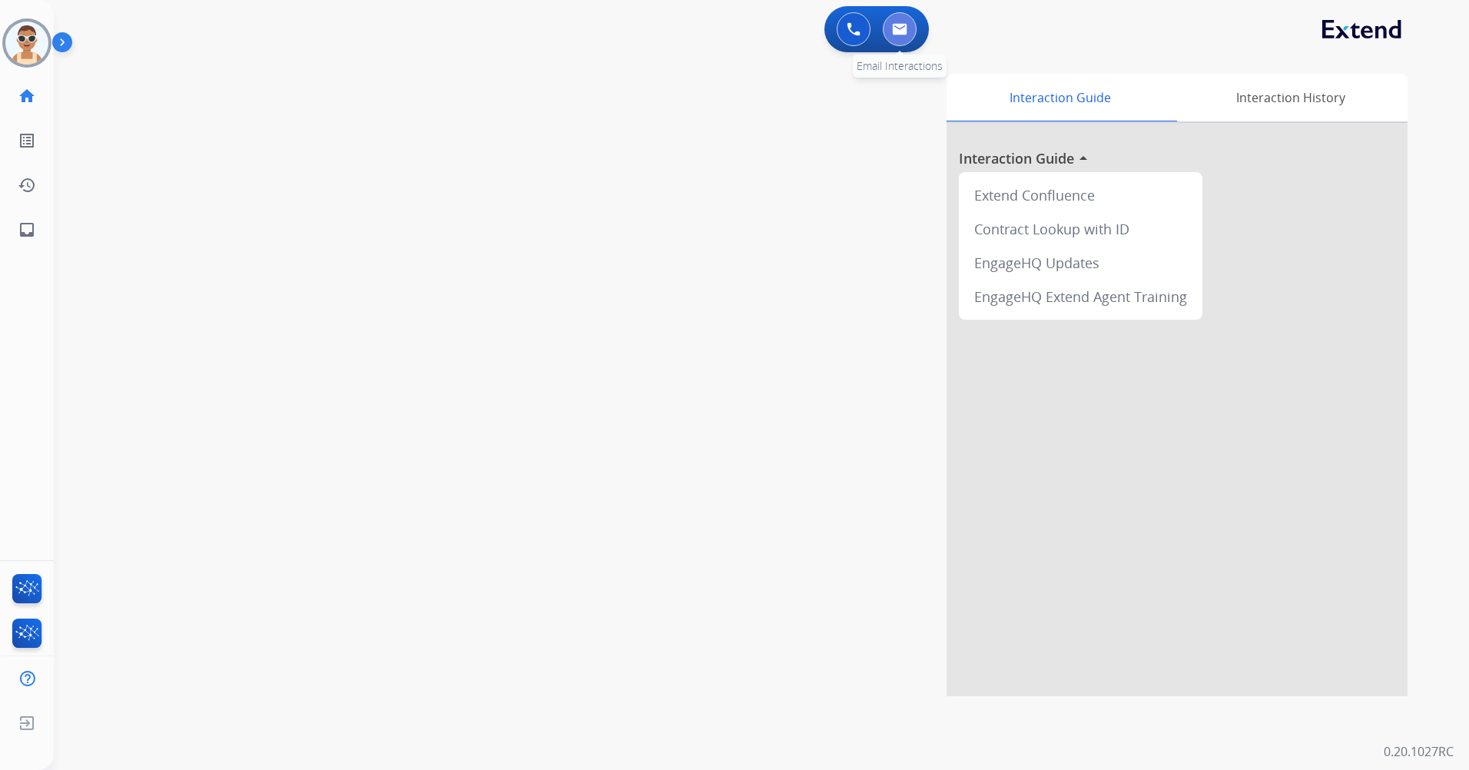
click at [894, 33] on img at bounding box center [899, 29] width 15 height 12
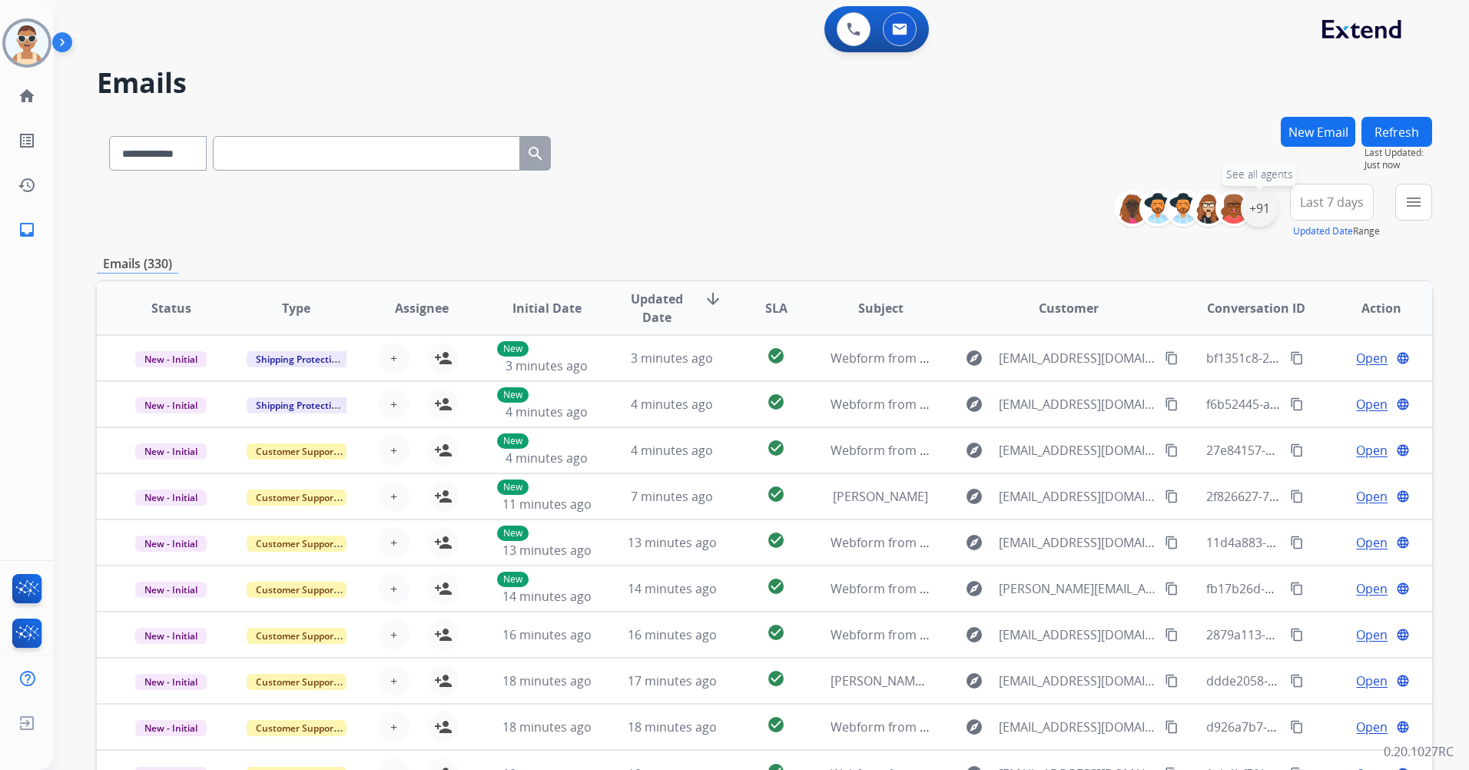
click at [1266, 208] on div "+91" at bounding box center [1259, 208] width 37 height 37
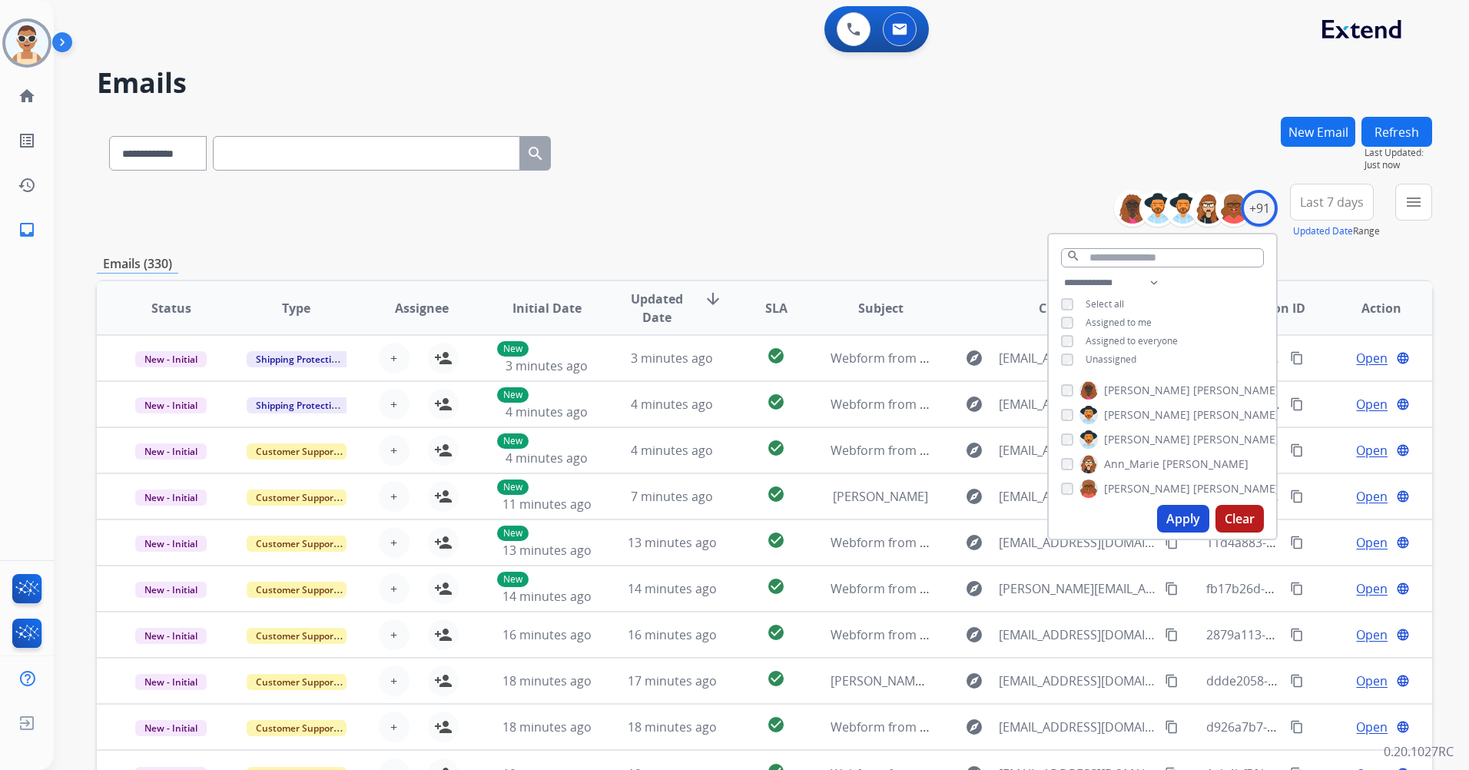
click at [1107, 355] on span "Unassigned" at bounding box center [1111, 359] width 51 height 13
click at [1115, 320] on span "Assigned to me" at bounding box center [1119, 322] width 66 height 13
click at [1153, 277] on select "**********" at bounding box center [1114, 283] width 106 height 18
select select "**********"
click at [1061, 274] on select "**********" at bounding box center [1114, 283] width 106 height 18
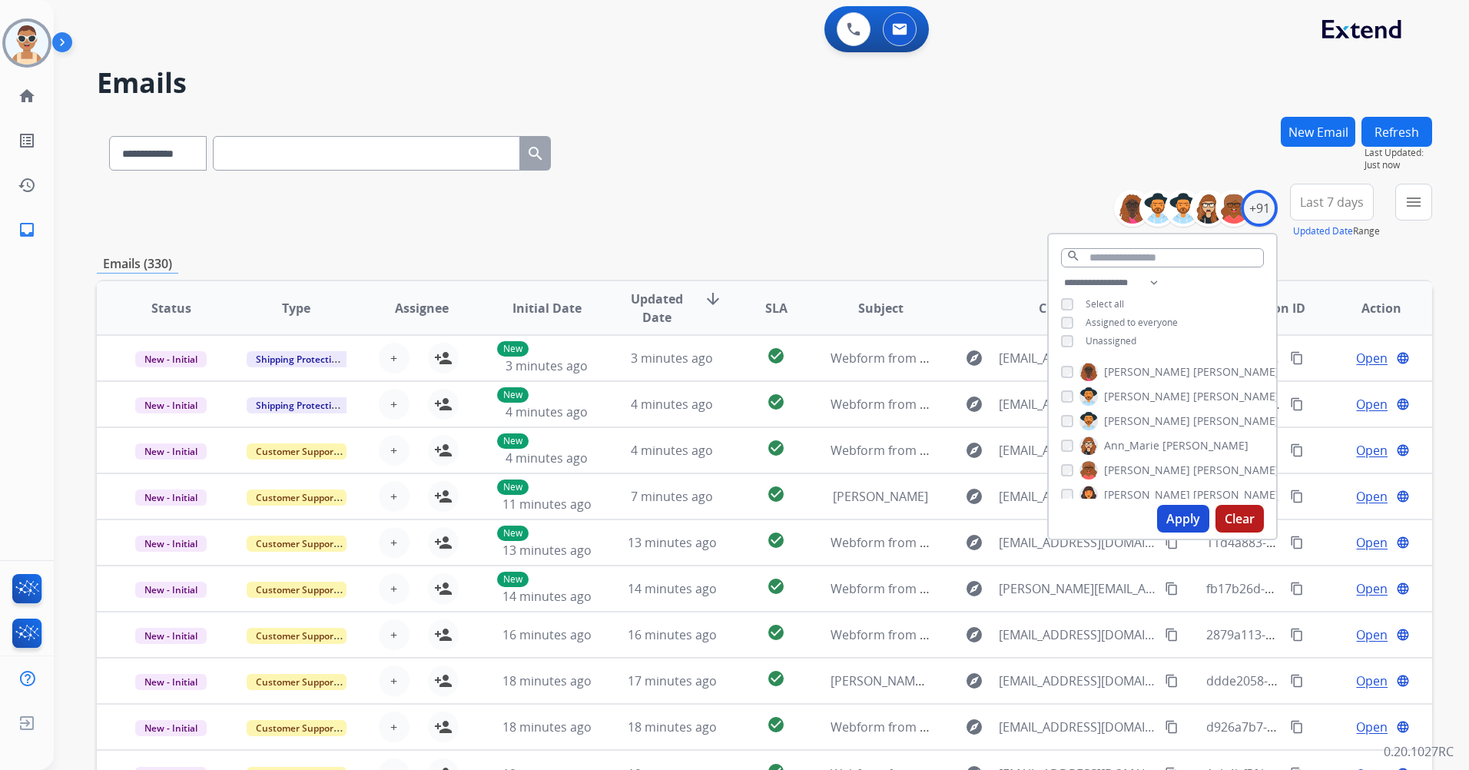
click at [1153, 319] on span "Assigned to everyone" at bounding box center [1132, 322] width 92 height 13
click at [1177, 512] on button "Apply" at bounding box center [1183, 519] width 52 height 28
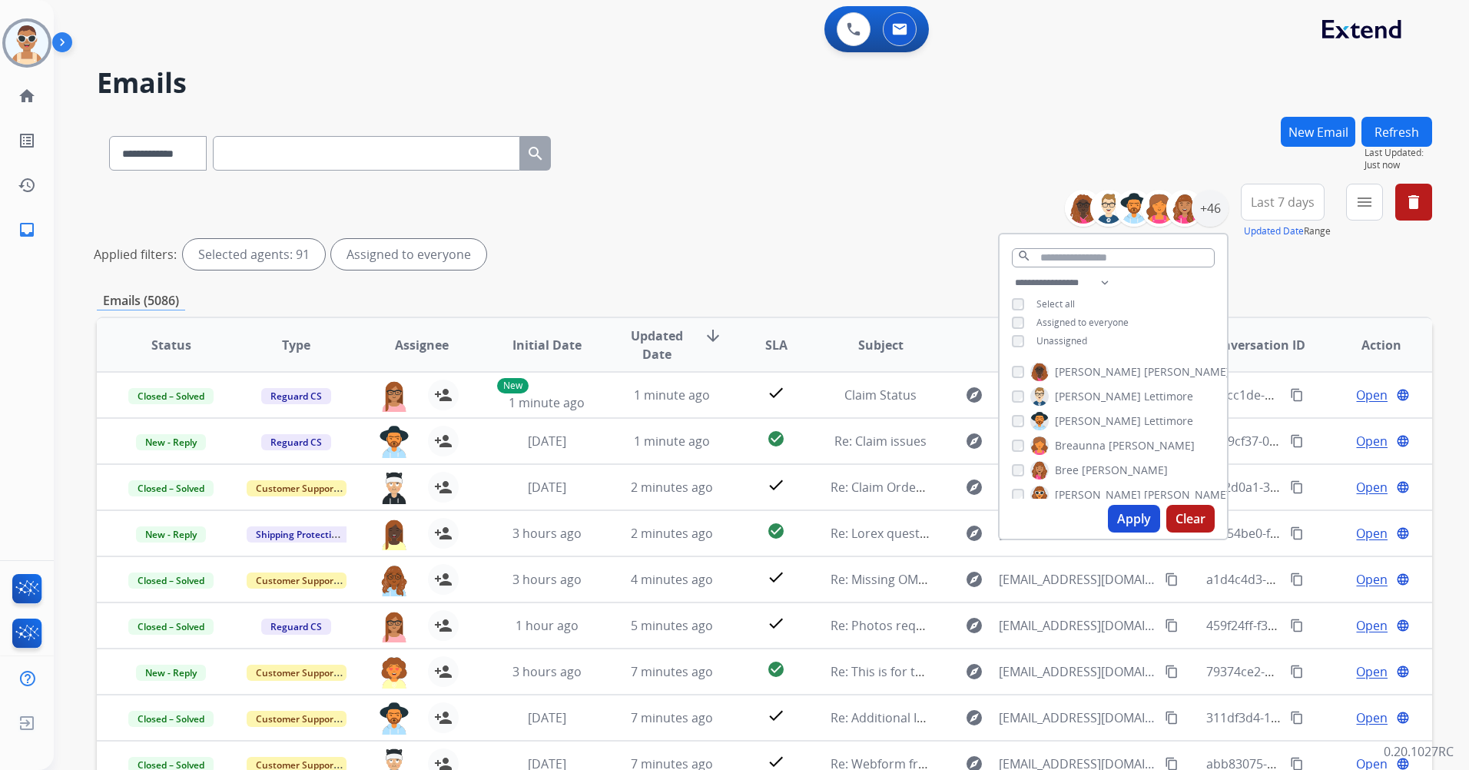
click at [1114, 520] on button "Apply" at bounding box center [1134, 519] width 52 height 28
click at [1296, 202] on span "Last 7 days" at bounding box center [1283, 202] width 64 height 6
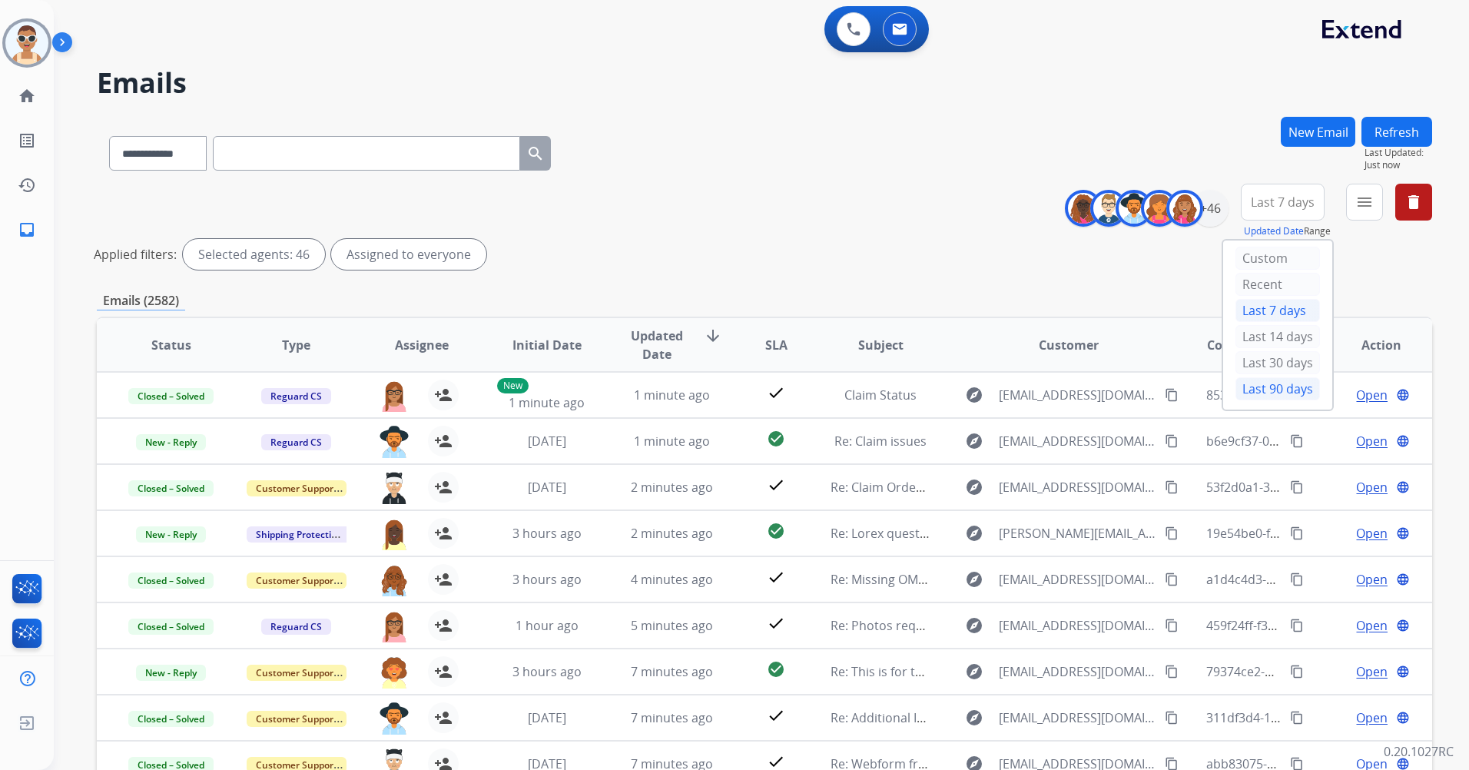
click at [1259, 390] on div "Last 90 days" at bounding box center [1278, 388] width 85 height 23
click at [1364, 208] on mat-icon "menu" at bounding box center [1365, 202] width 18 height 18
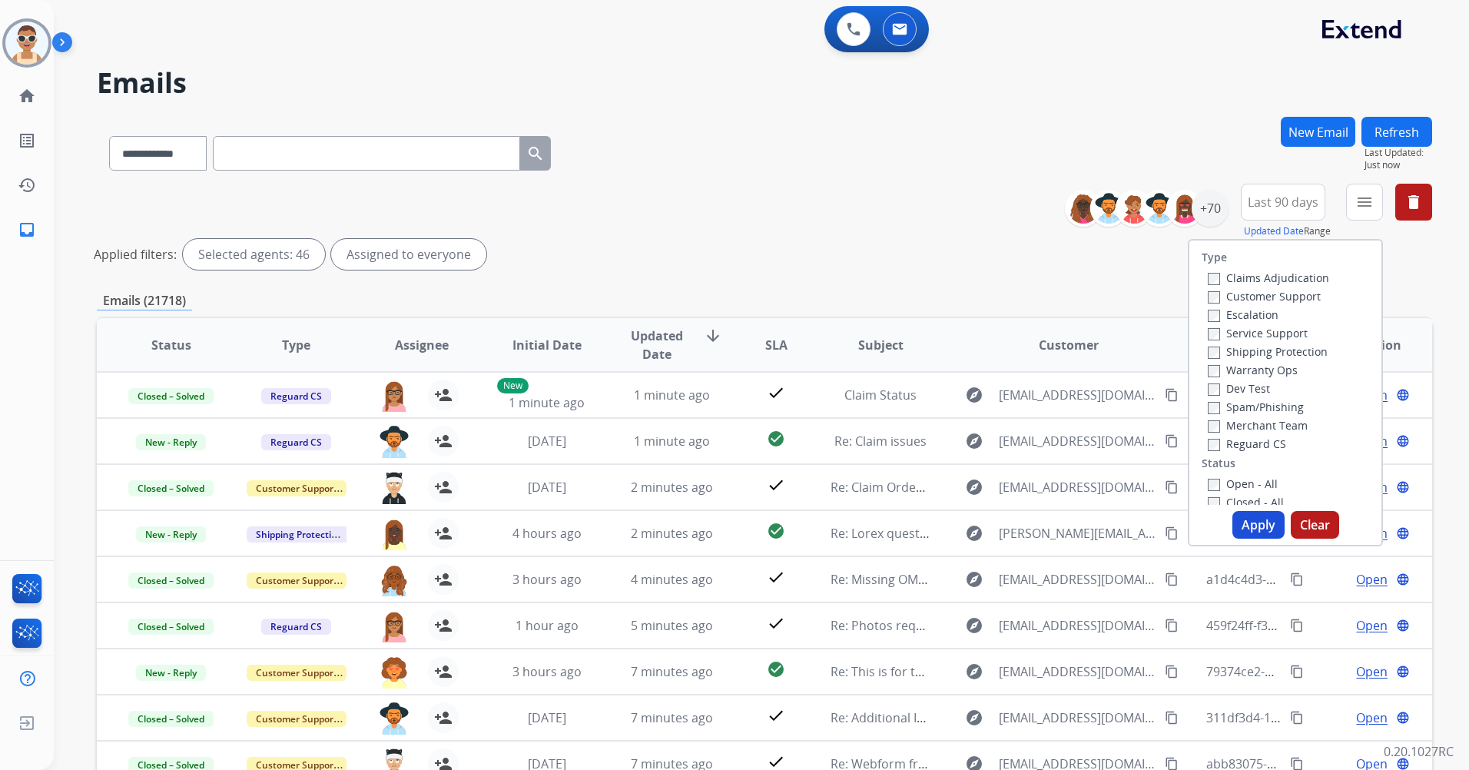
click at [1290, 302] on label "Customer Support" at bounding box center [1264, 296] width 113 height 15
drag, startPoint x: 1293, startPoint y: 345, endPoint x: 1291, endPoint y: 382, distance: 36.9
click at [1292, 345] on label "Shipping Protection" at bounding box center [1268, 351] width 120 height 15
click at [1251, 444] on label "Reguard CS" at bounding box center [1247, 444] width 78 height 15
click at [1237, 480] on label "Open - All" at bounding box center [1243, 483] width 70 height 15
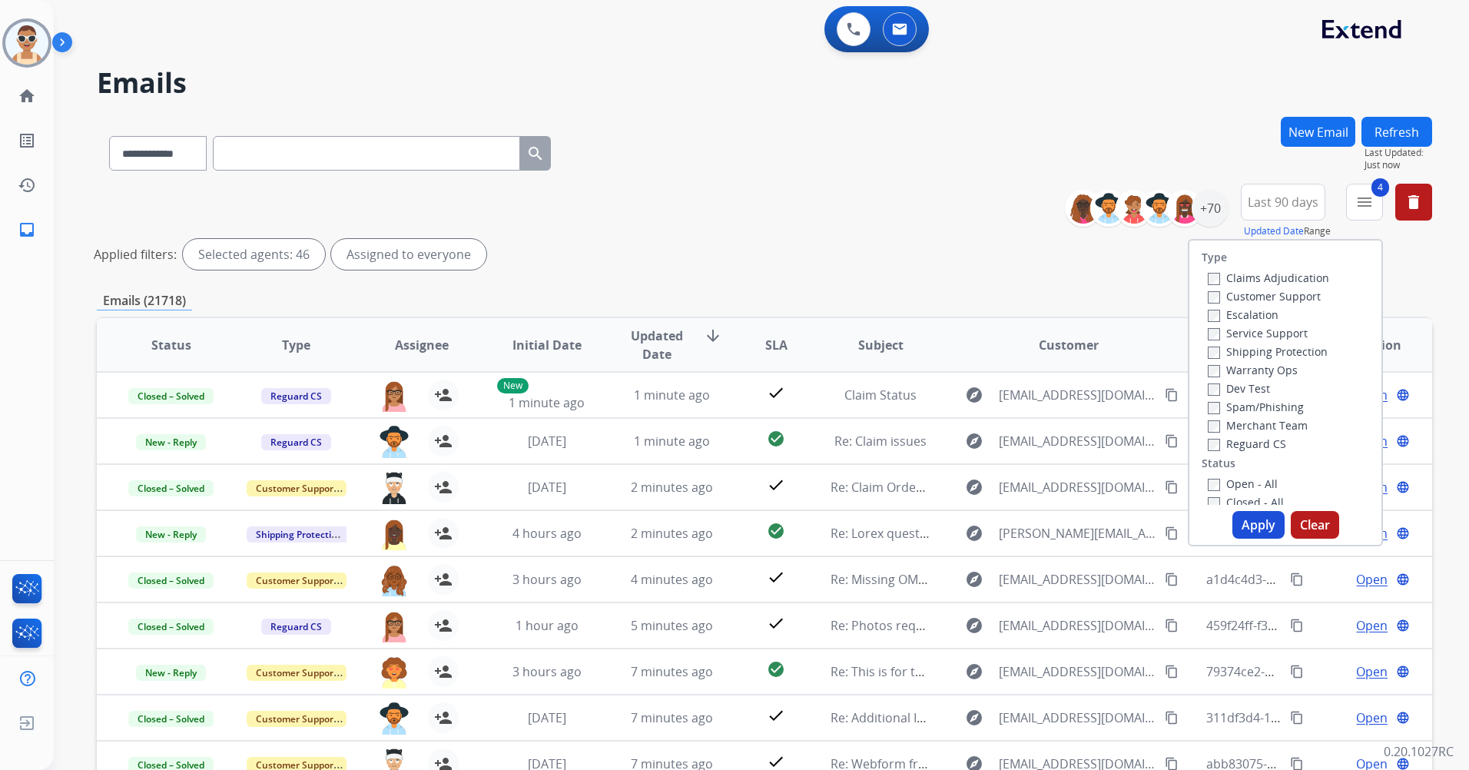
click at [1255, 525] on button "Apply" at bounding box center [1259, 525] width 52 height 28
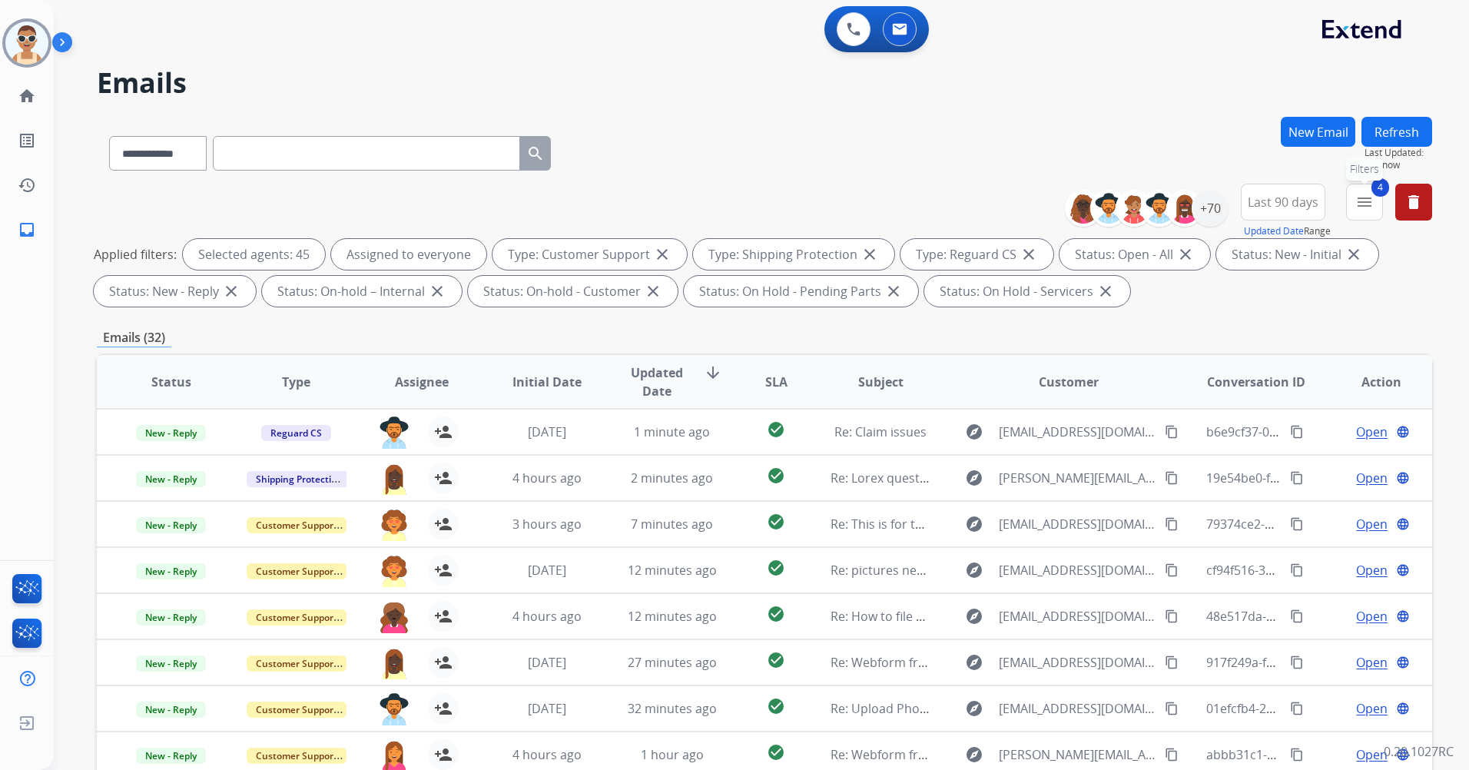
click at [1361, 209] on mat-icon "menu" at bounding box center [1365, 202] width 18 height 18
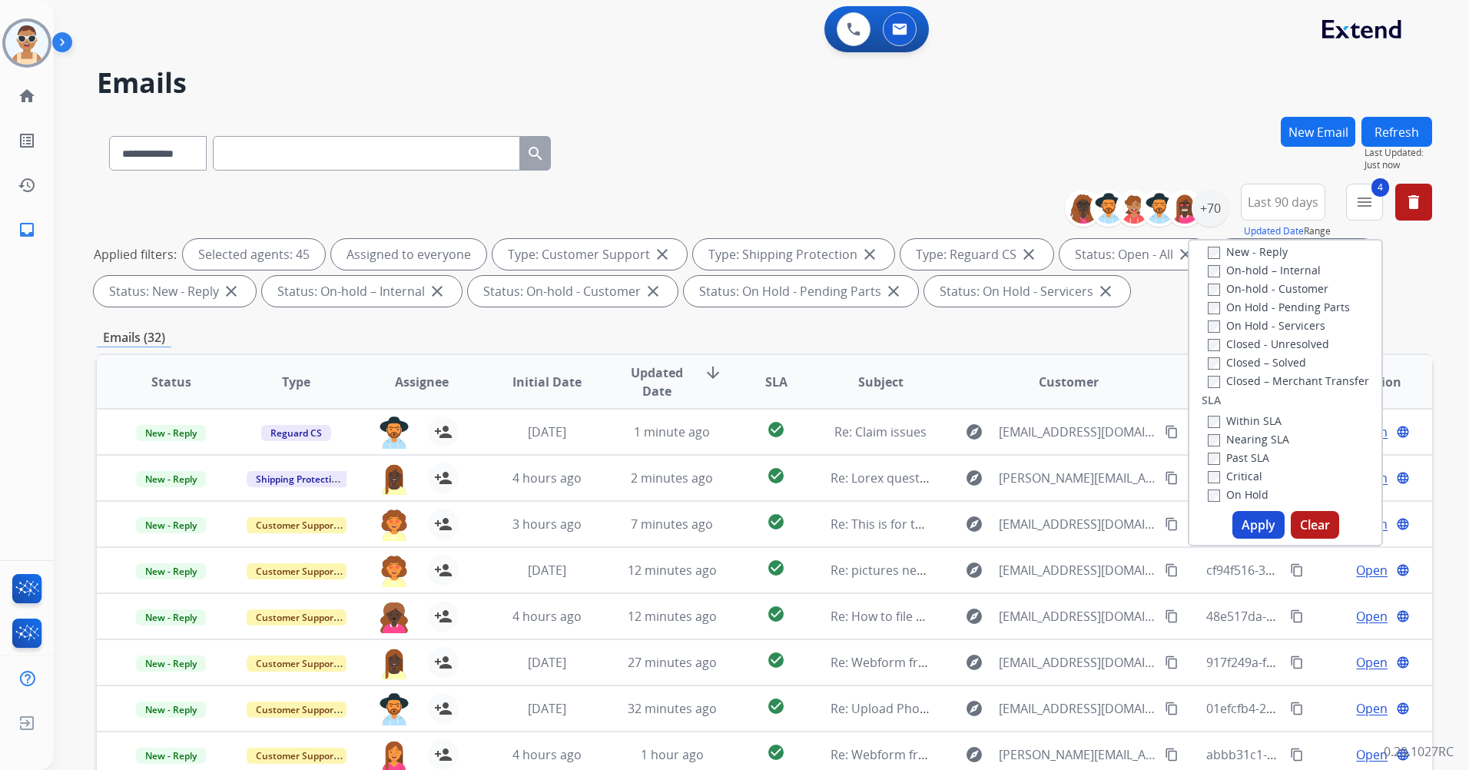
scroll to position [307, 0]
click at [1251, 433] on label "Past SLA" at bounding box center [1238, 437] width 61 height 15
drag, startPoint x: 1251, startPoint y: 433, endPoint x: 1235, endPoint y: 453, distance: 25.7
click at [1235, 453] on label "Critical" at bounding box center [1235, 456] width 55 height 15
click at [1250, 520] on button "Apply" at bounding box center [1259, 525] width 52 height 28
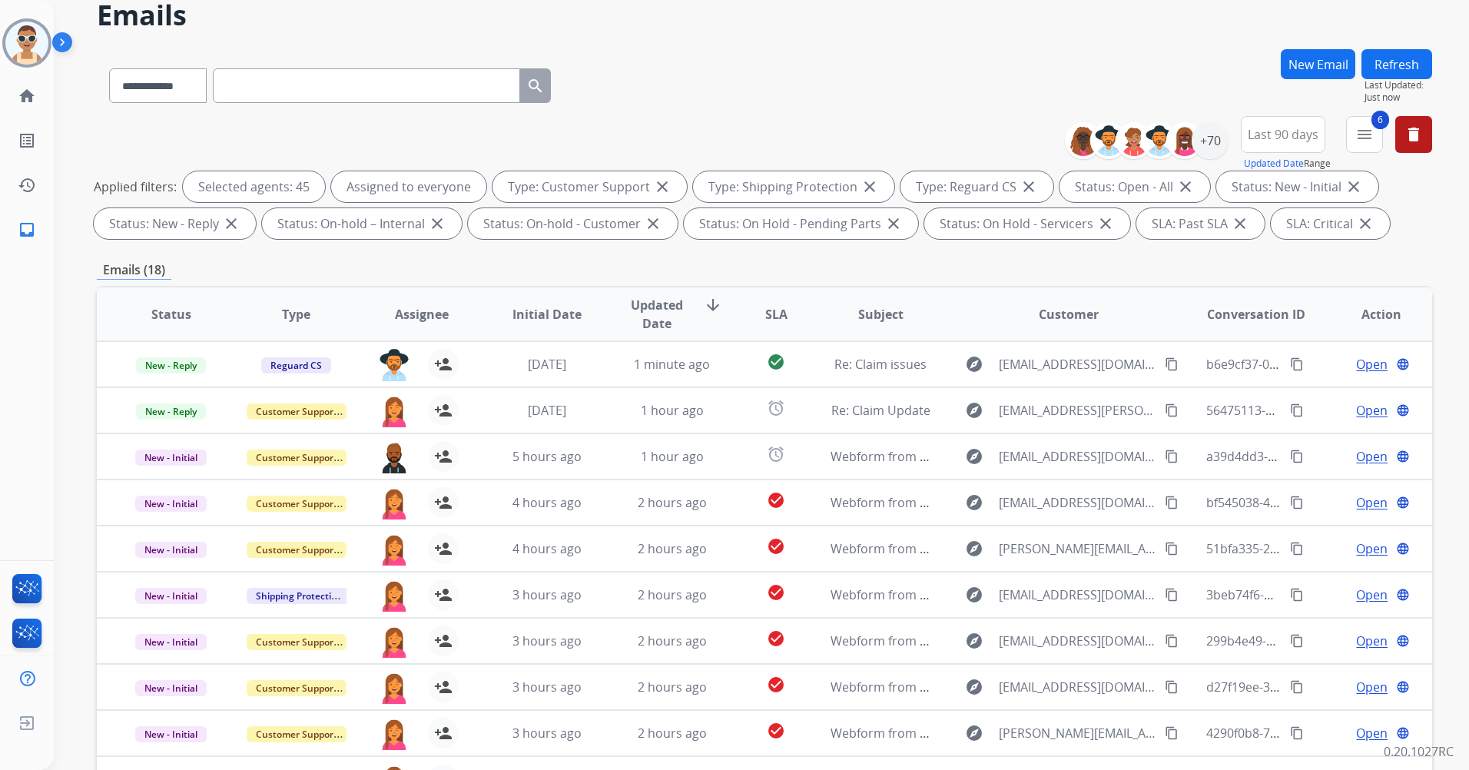
scroll to position [0, 0]
